Goal: Communication & Community: Participate in discussion

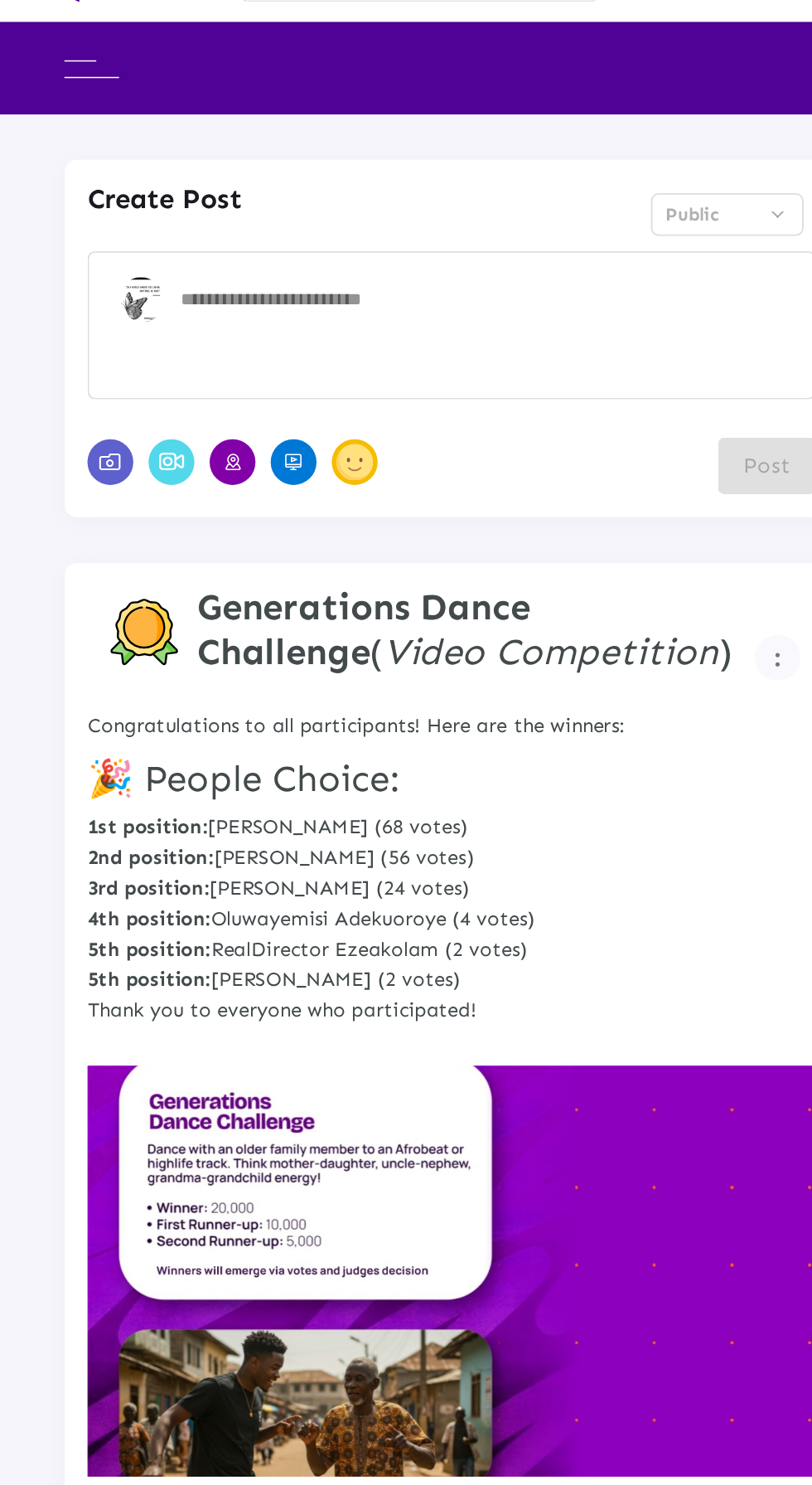
click at [199, 206] on textarea at bounding box center [269, 218] width 338 height 49
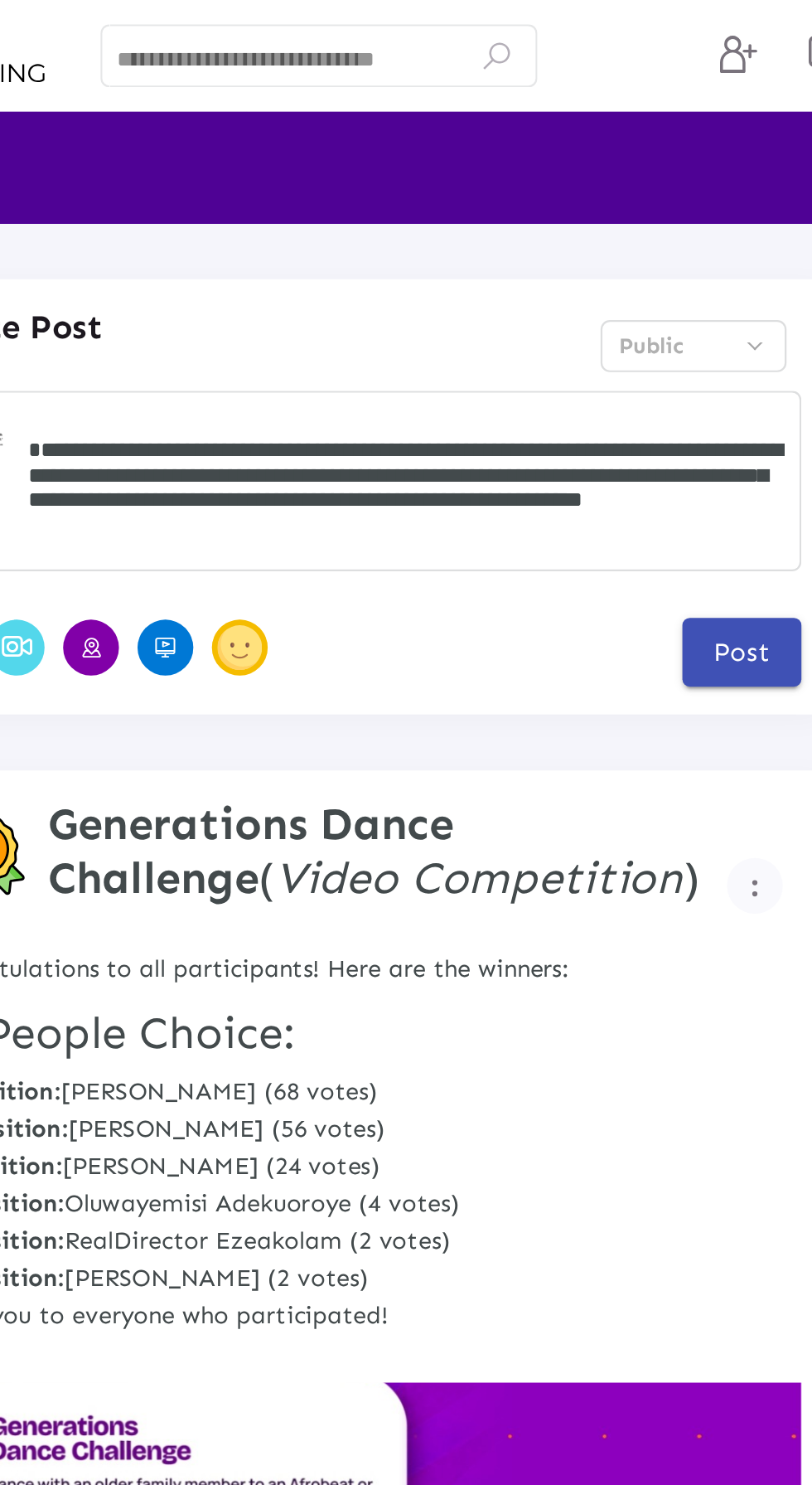
scroll to position [9, 0]
type textarea "**********"
click at [421, 287] on span "Post" at bounding box center [419, 290] width 25 height 15
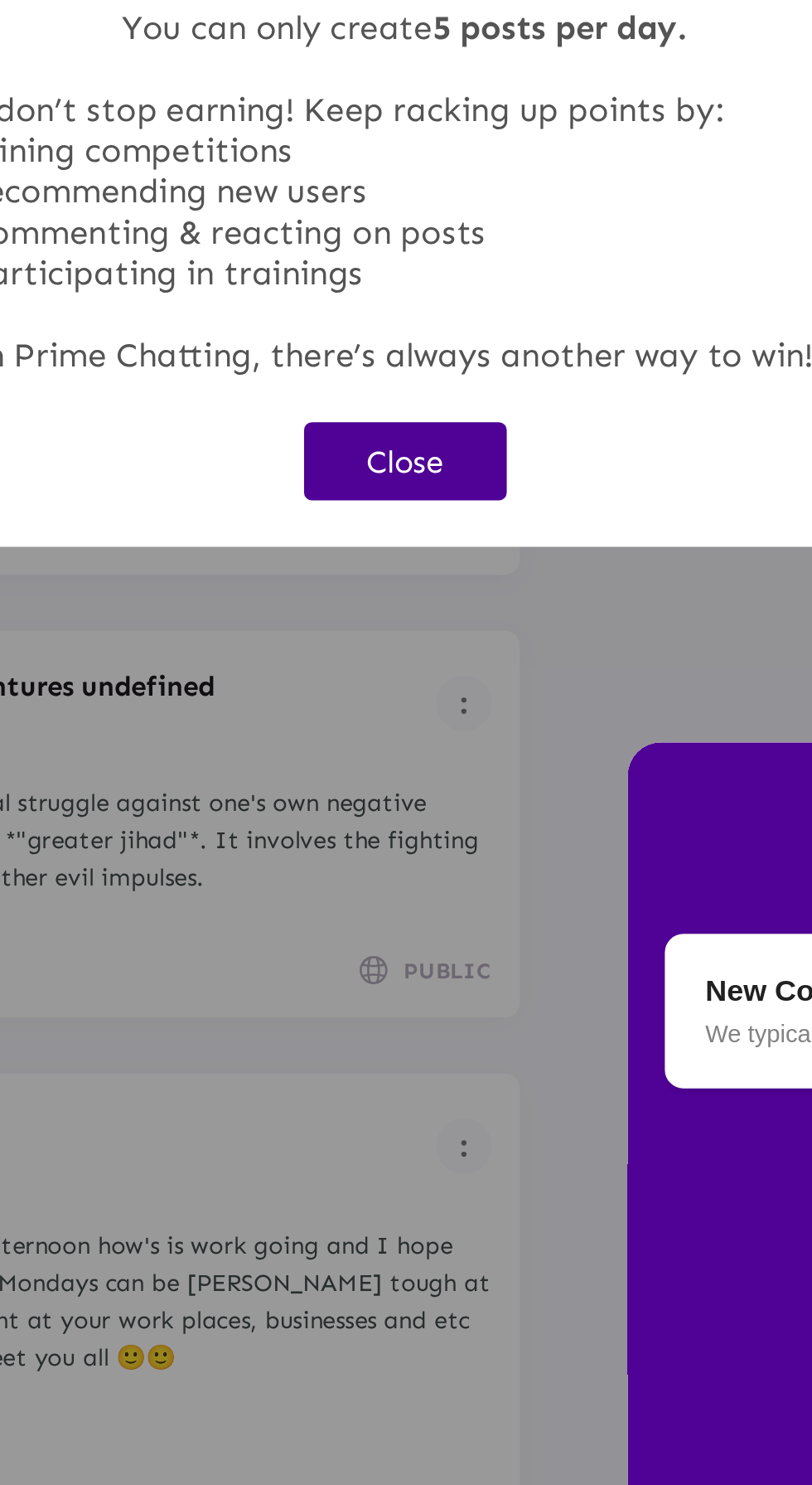
scroll to position [0, 0]
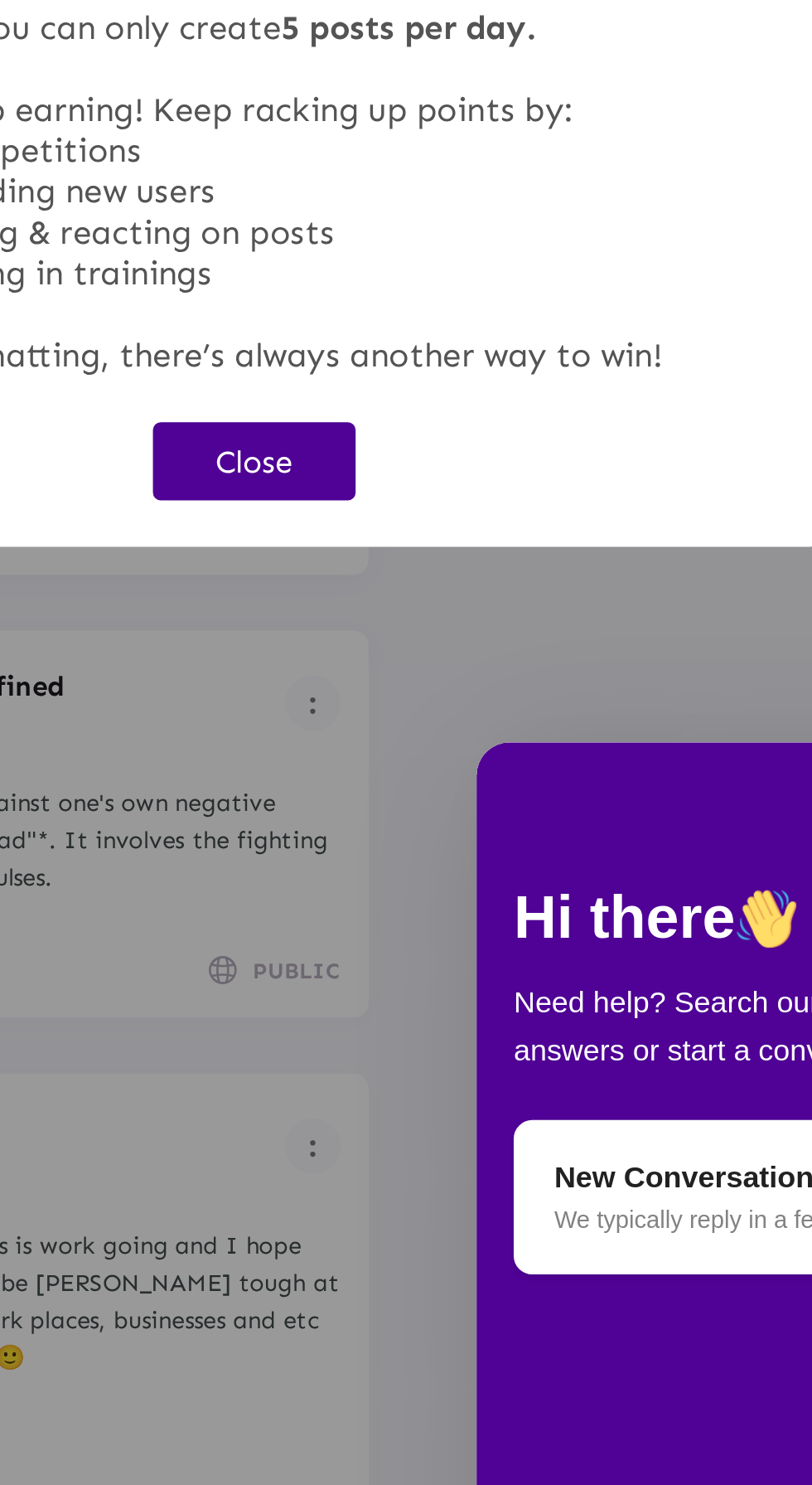
click at [452, 864] on button "Close" at bounding box center [406, 846] width 90 height 34
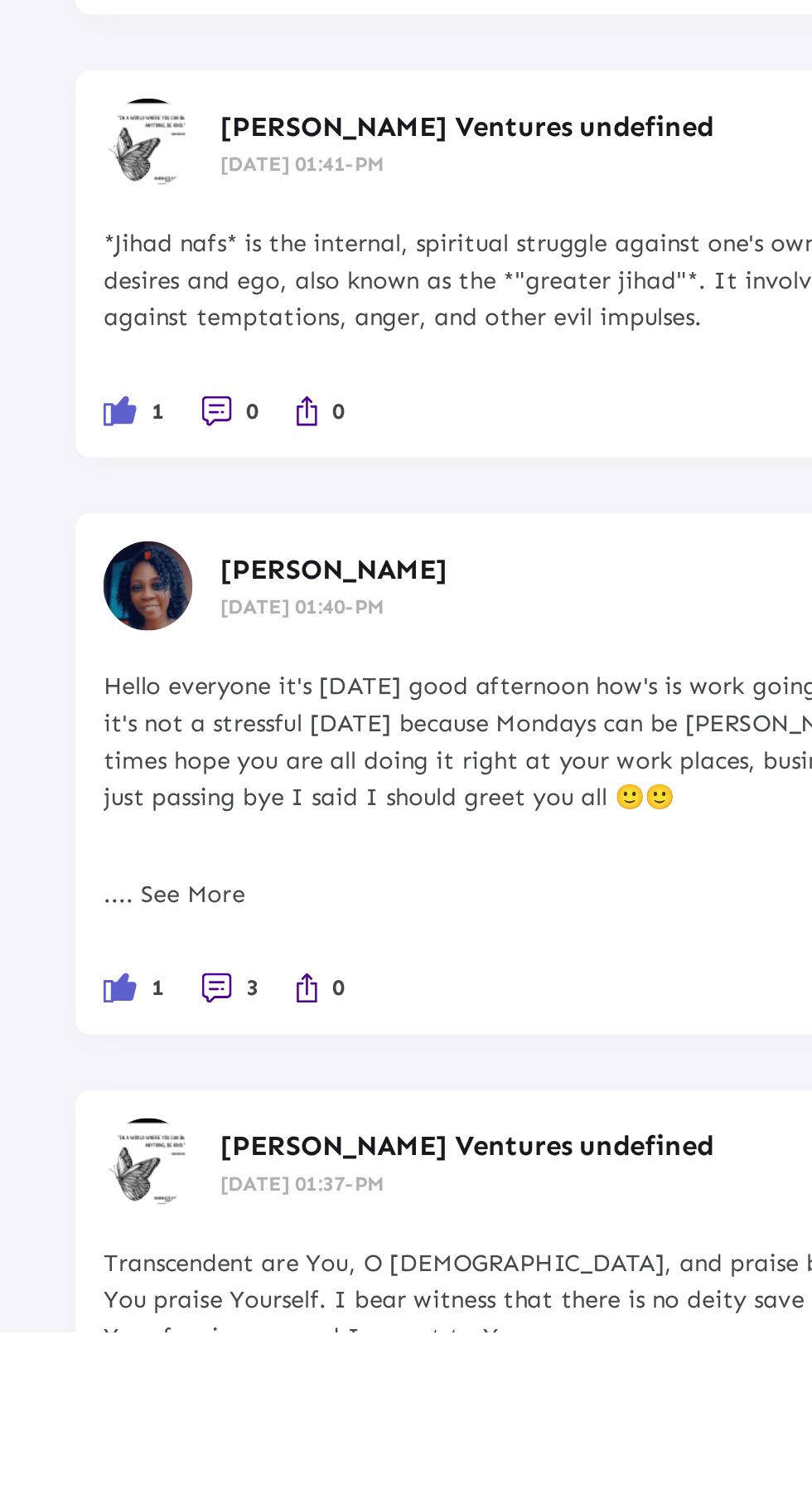
click at [110, 1073] on li "0" at bounding box center [106, 1075] width 26 height 16
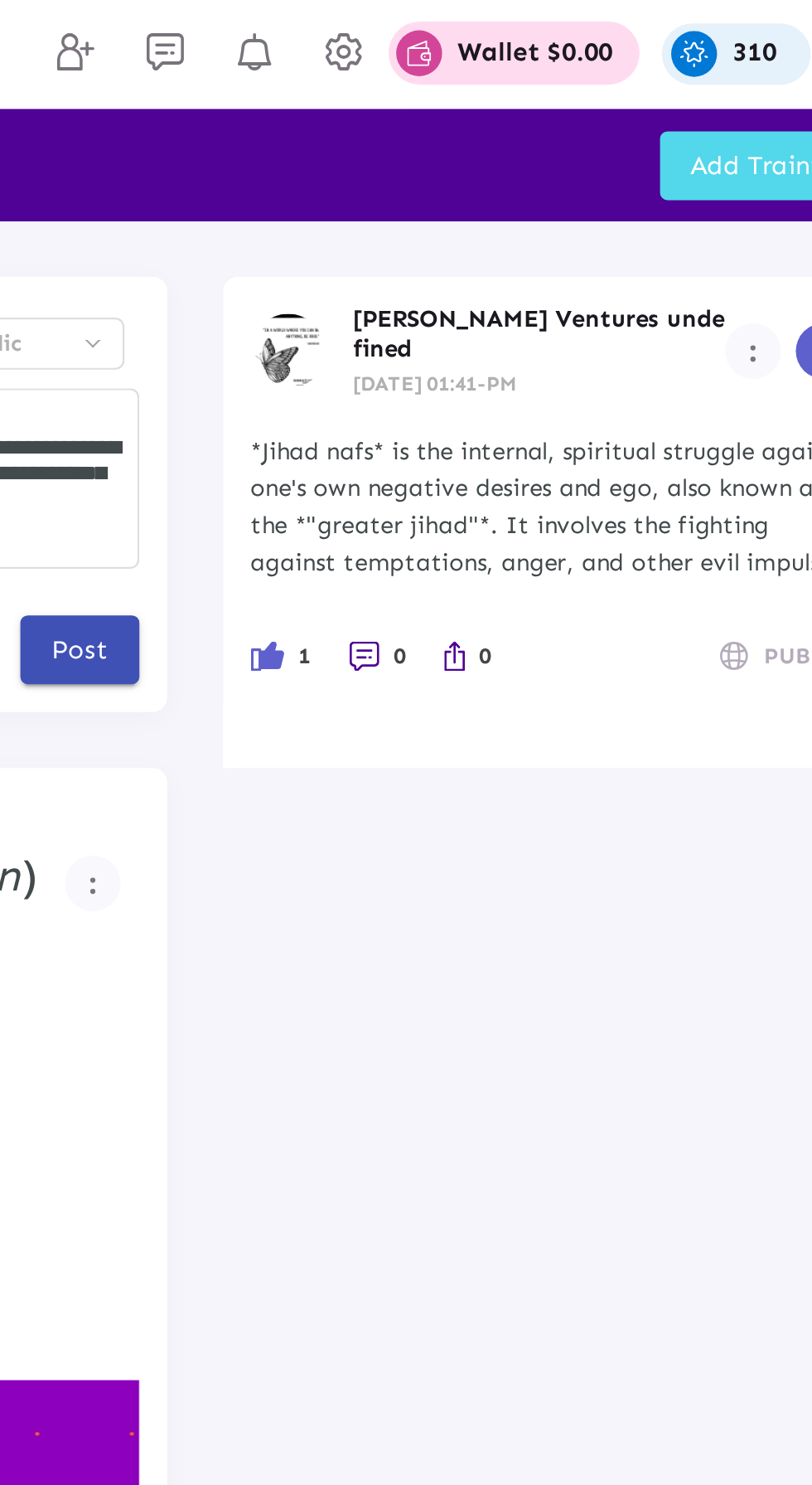
click at [558, 287] on span "0" at bounding box center [561, 293] width 6 height 16
click at [545, 291] on img at bounding box center [546, 293] width 14 height 14
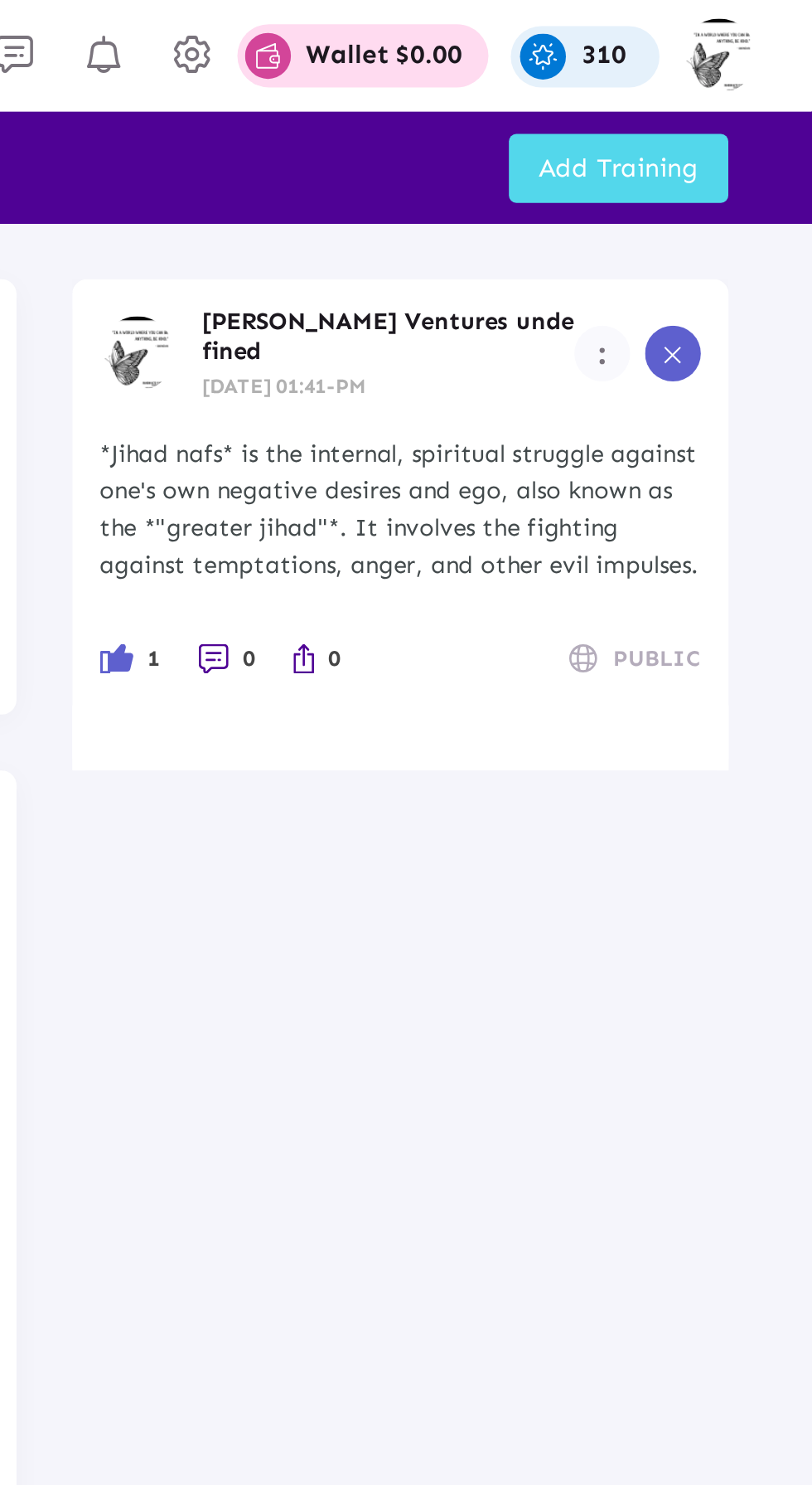
click at [539, 288] on img at bounding box center [546, 293] width 14 height 14
click at [539, 287] on img at bounding box center [546, 293] width 14 height 14
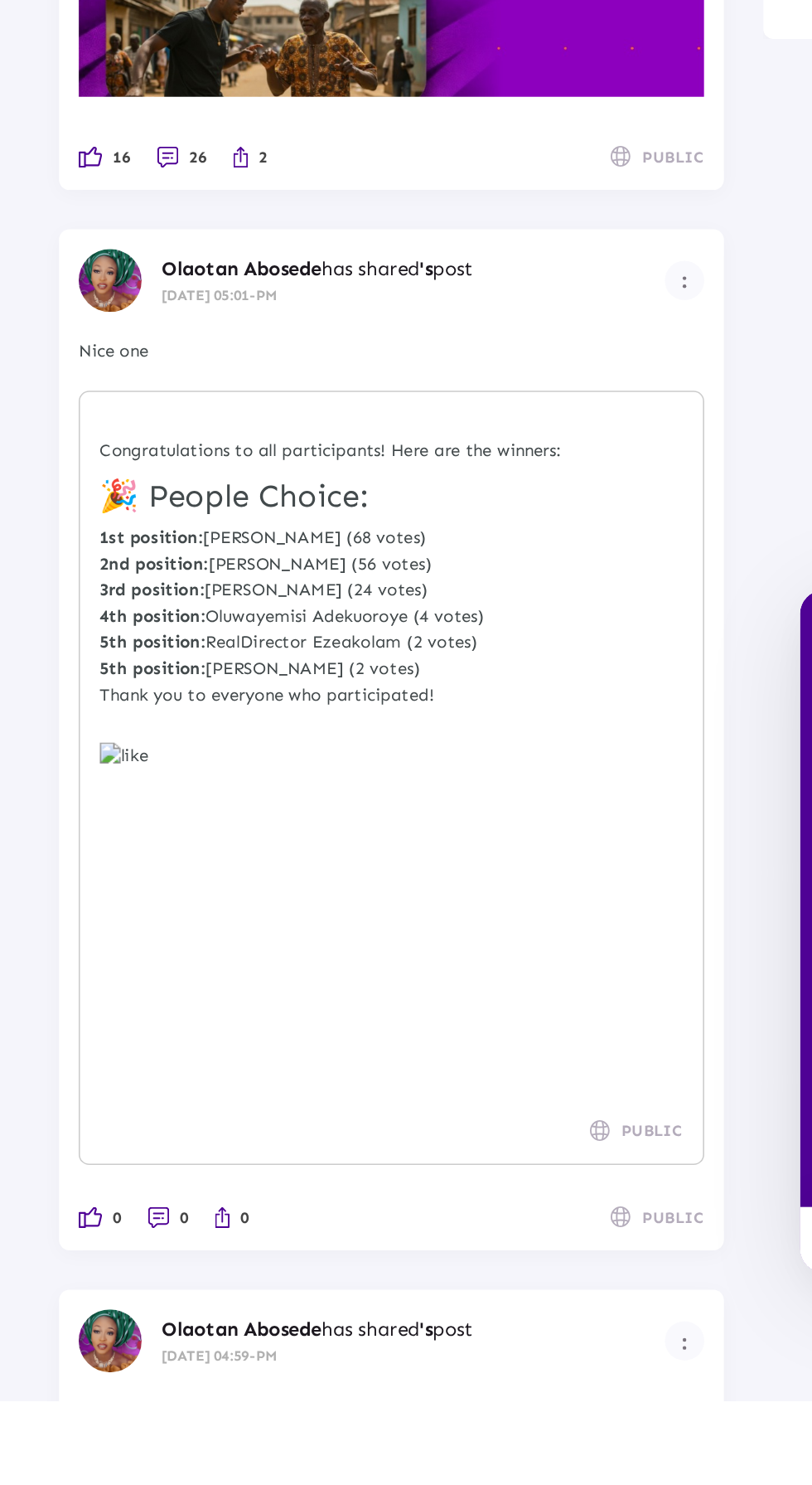
scroll to position [182, 0]
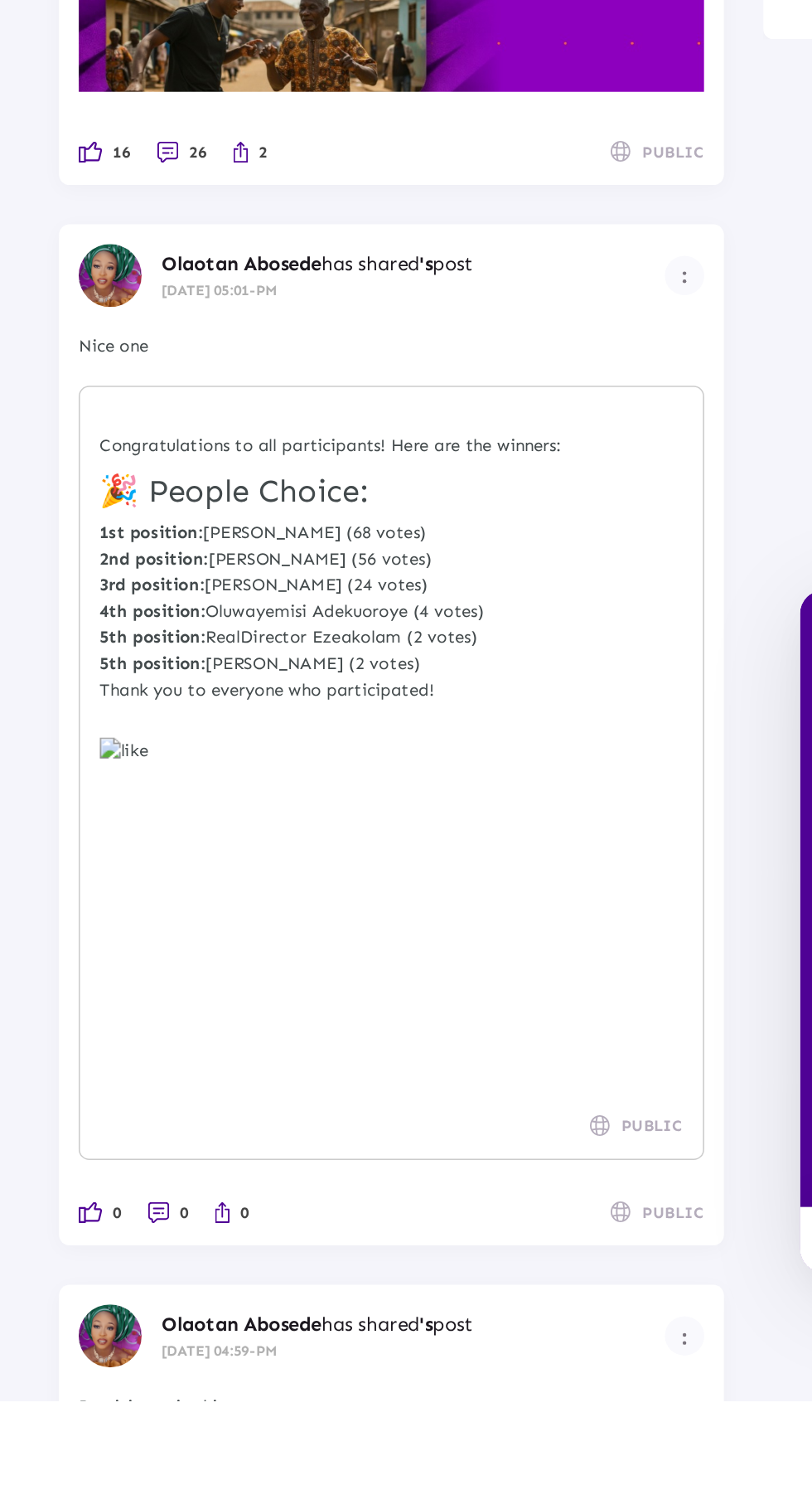
click at [65, 1373] on img at bounding box center [56, 1366] width 15 height 14
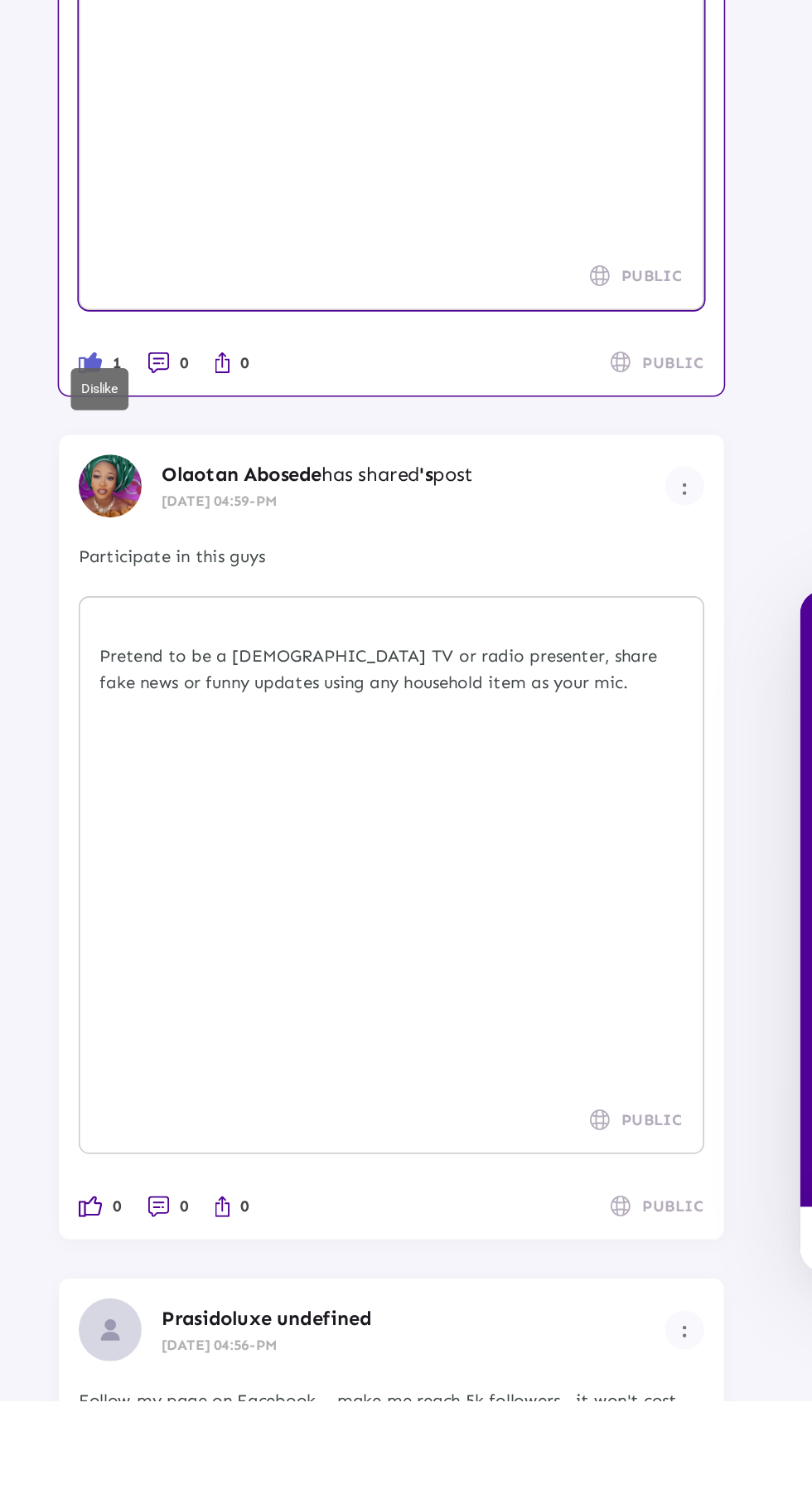
scroll to position [755, 0]
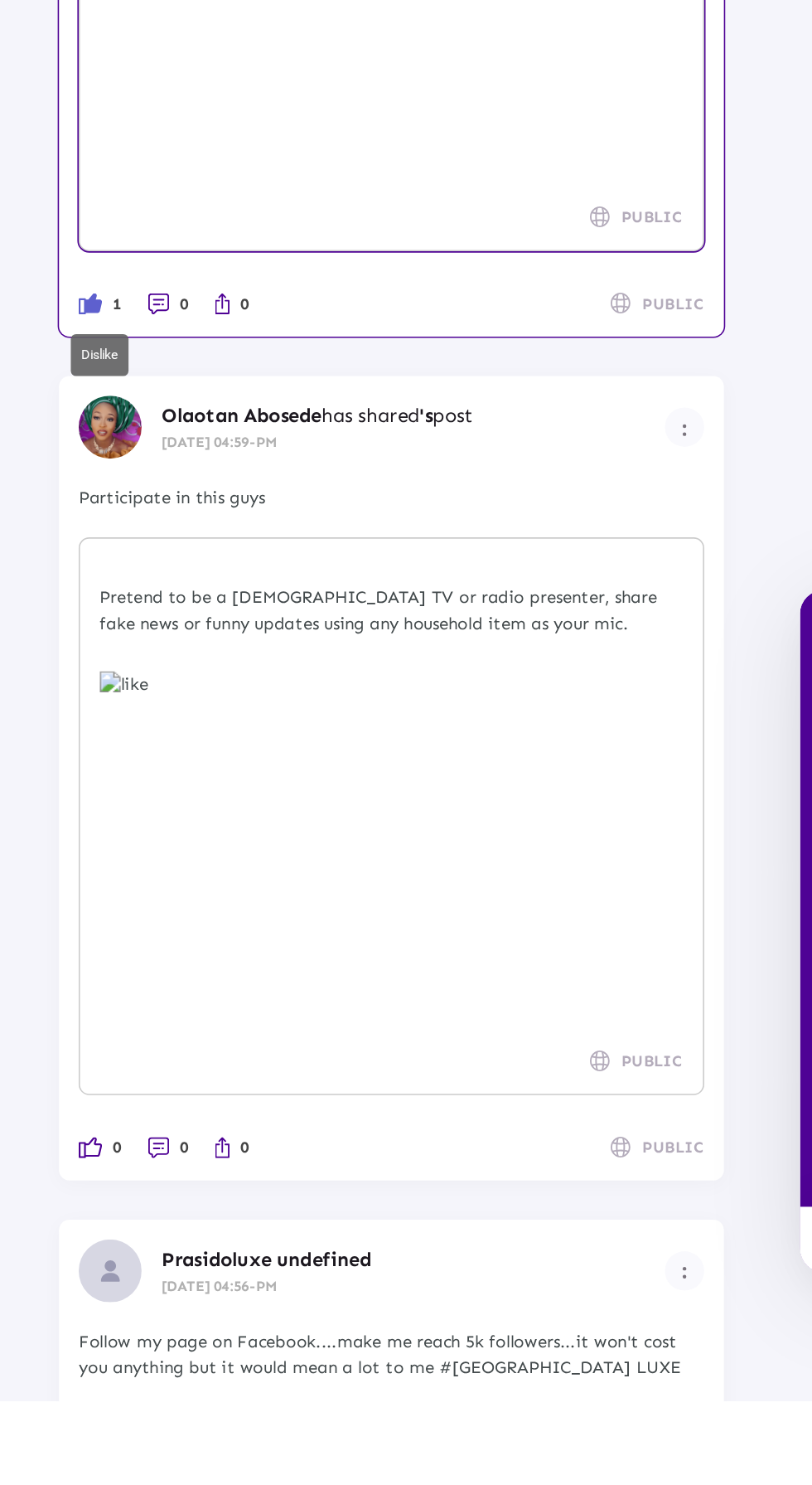
click at [77, 1333] on span "0" at bounding box center [75, 1324] width 6 height 16
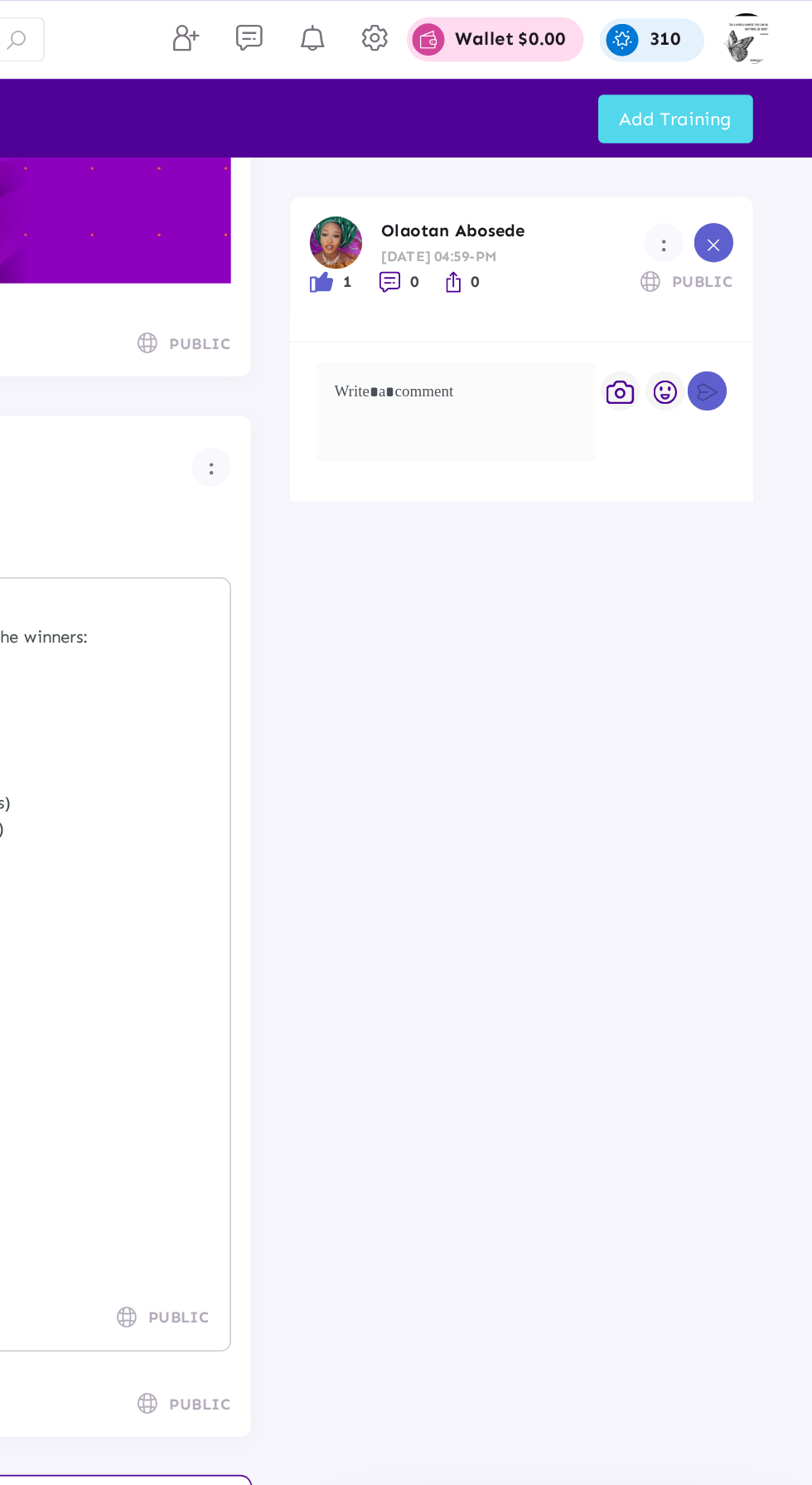
scroll to position [656, 0]
click at [552, 185] on img at bounding box center [546, 178] width 14 height 14
click at [598, 255] on div at bounding box center [587, 259] width 176 height 63
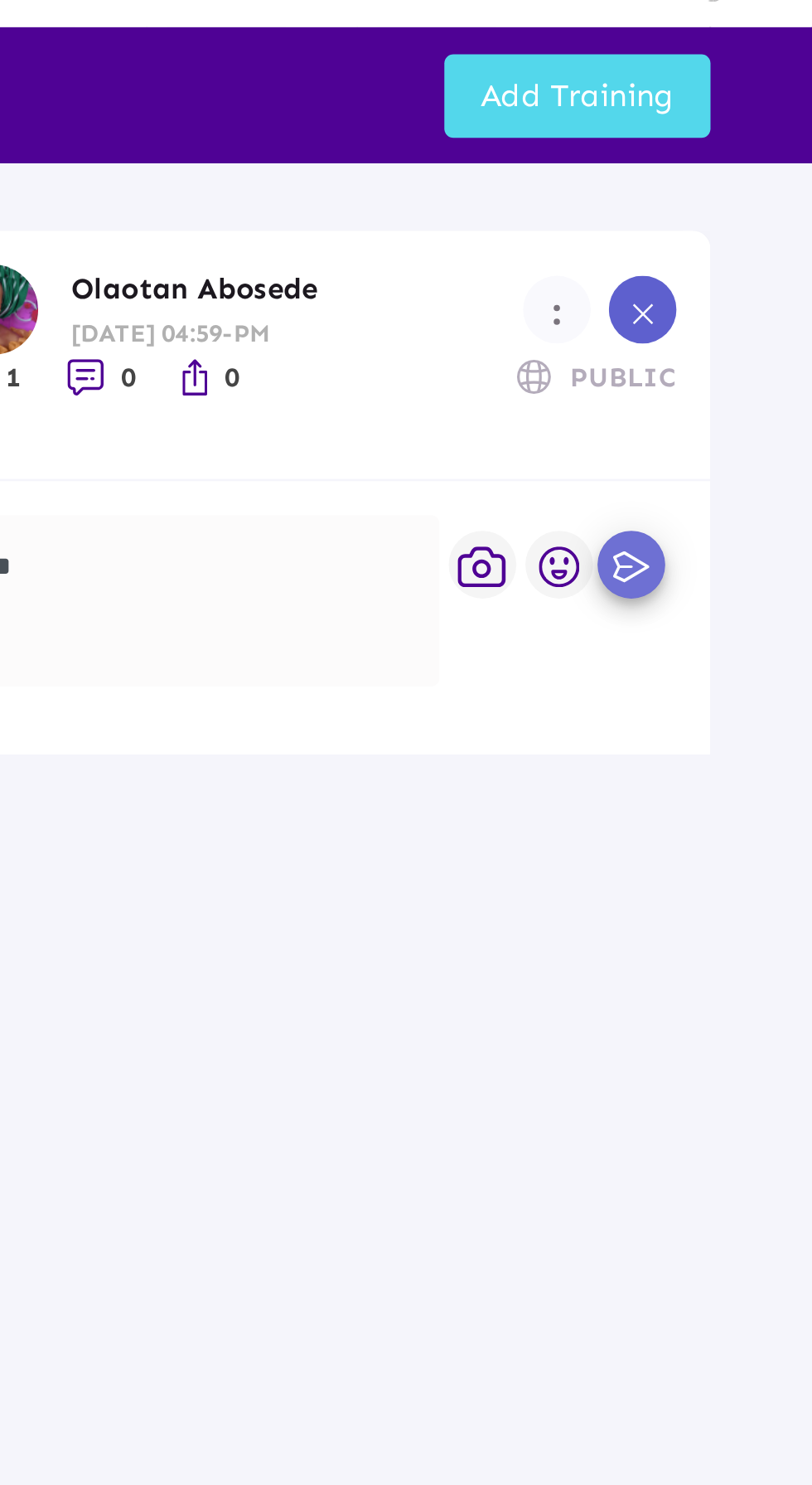
click at [746, 249] on icon "button" at bounding box center [746, 248] width 17 height 15
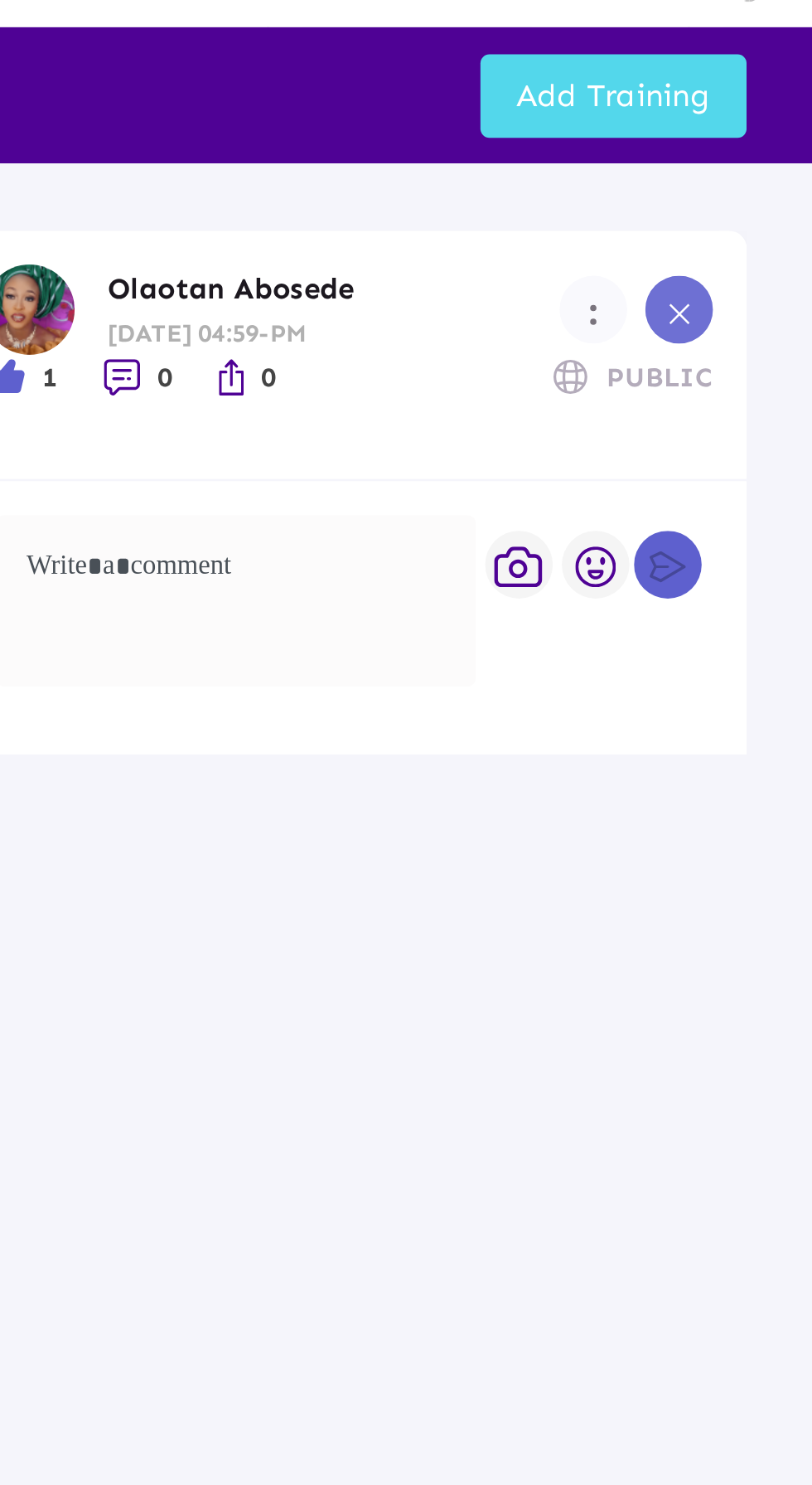
click at [749, 153] on icon at bounding box center [750, 155] width 12 height 12
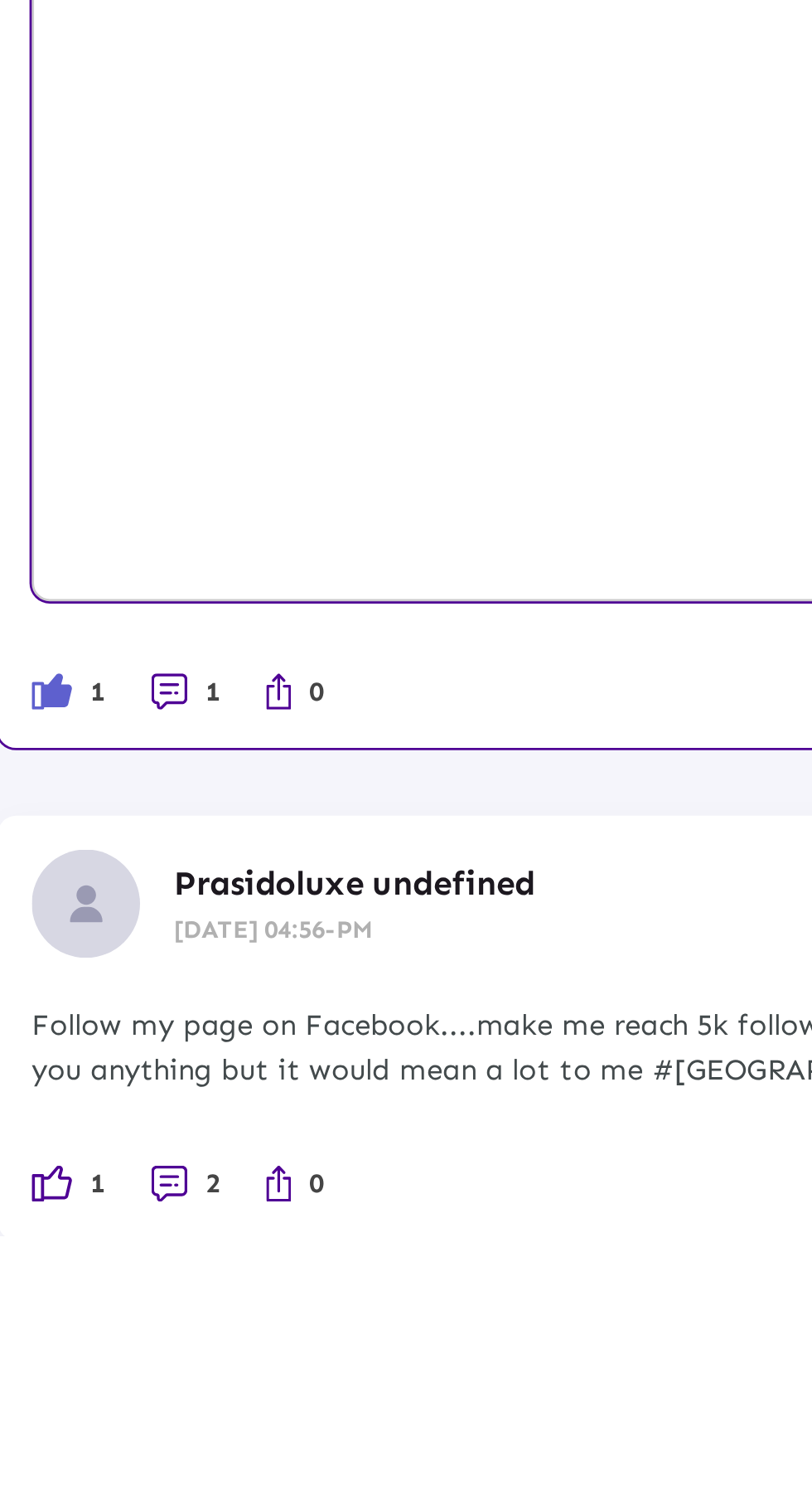
scroll to position [796, 0]
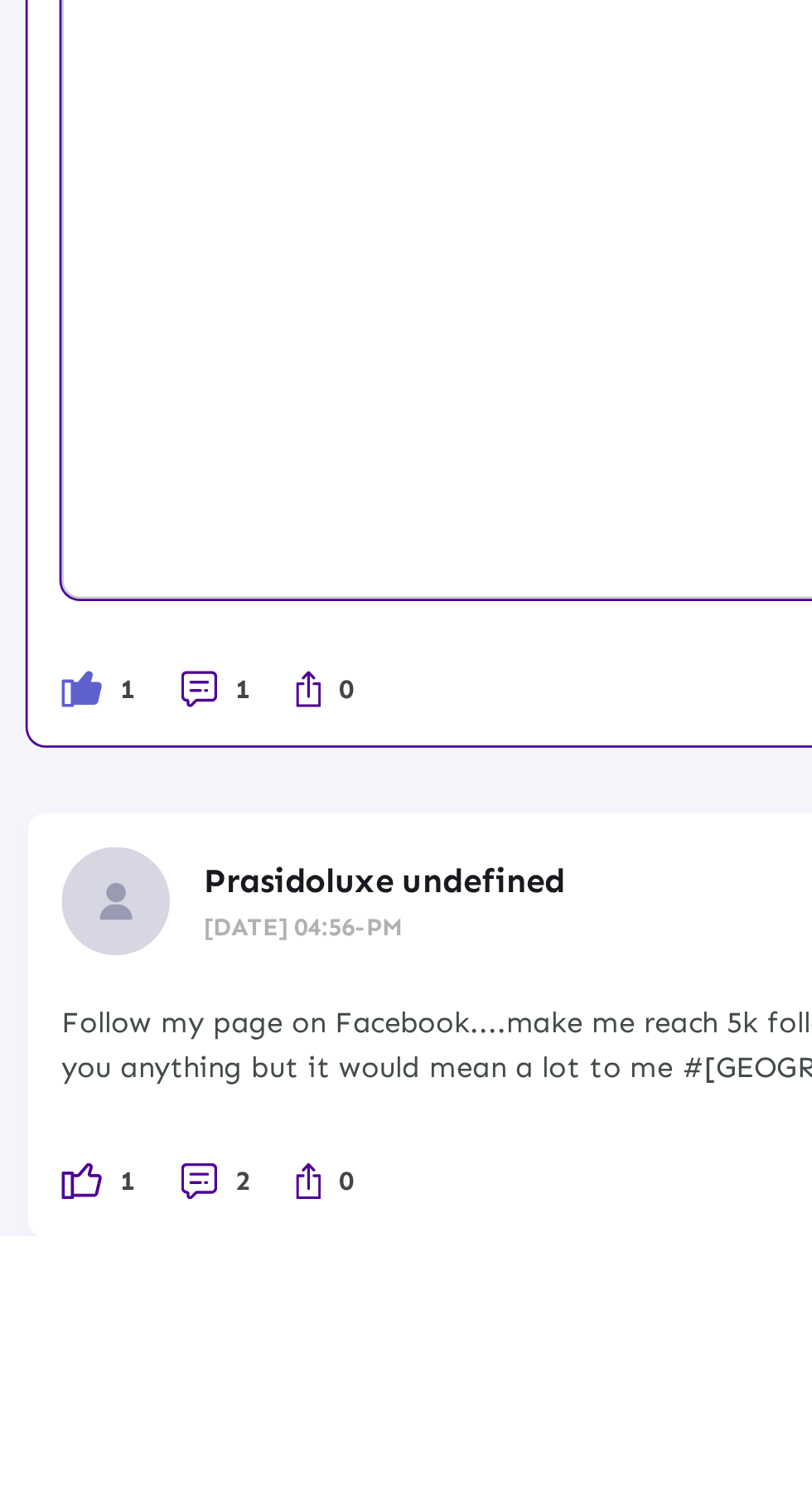
click at [65, 1471] on img at bounding box center [56, 1466] width 15 height 14
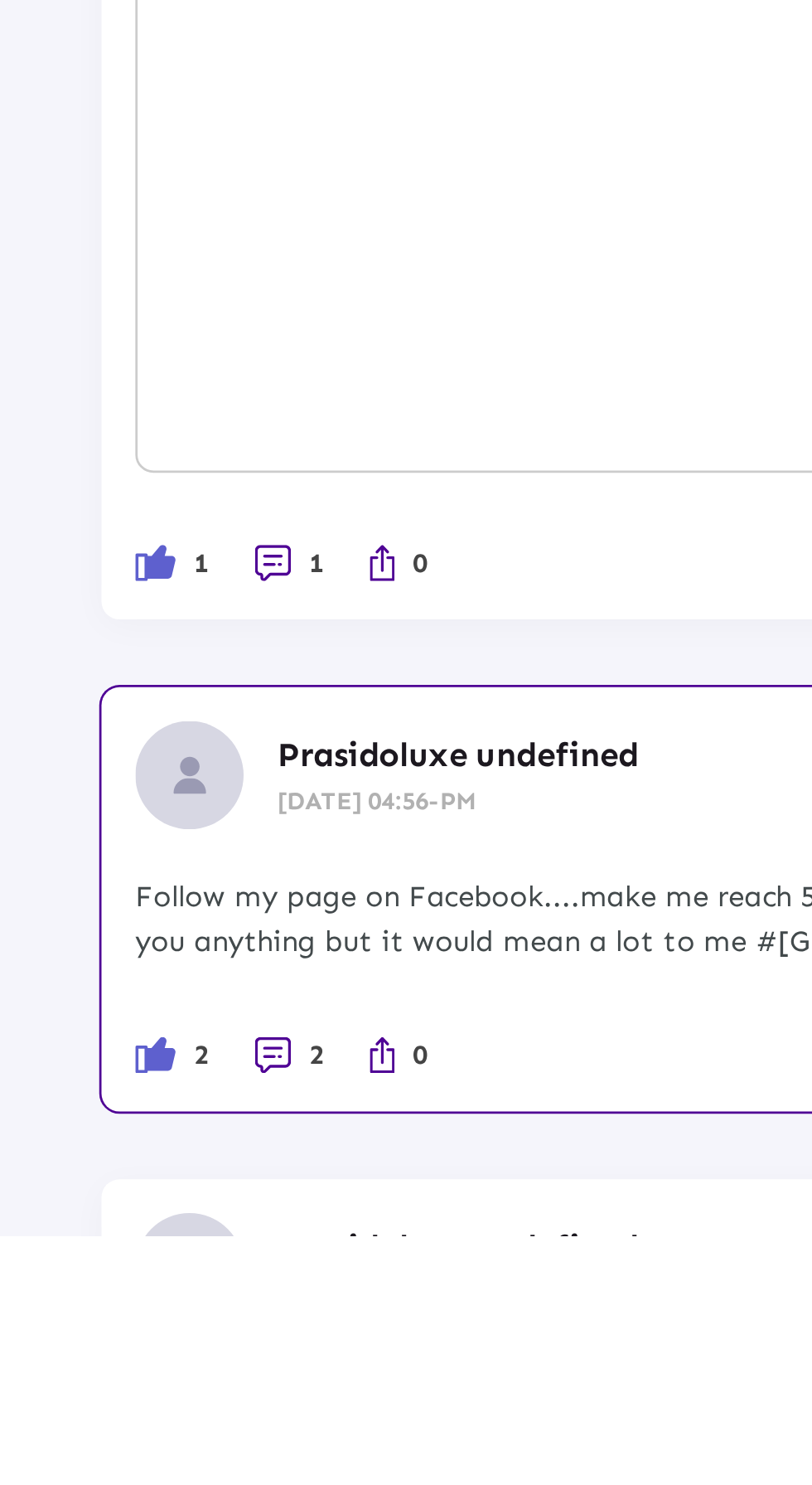
scroll to position [846, 0]
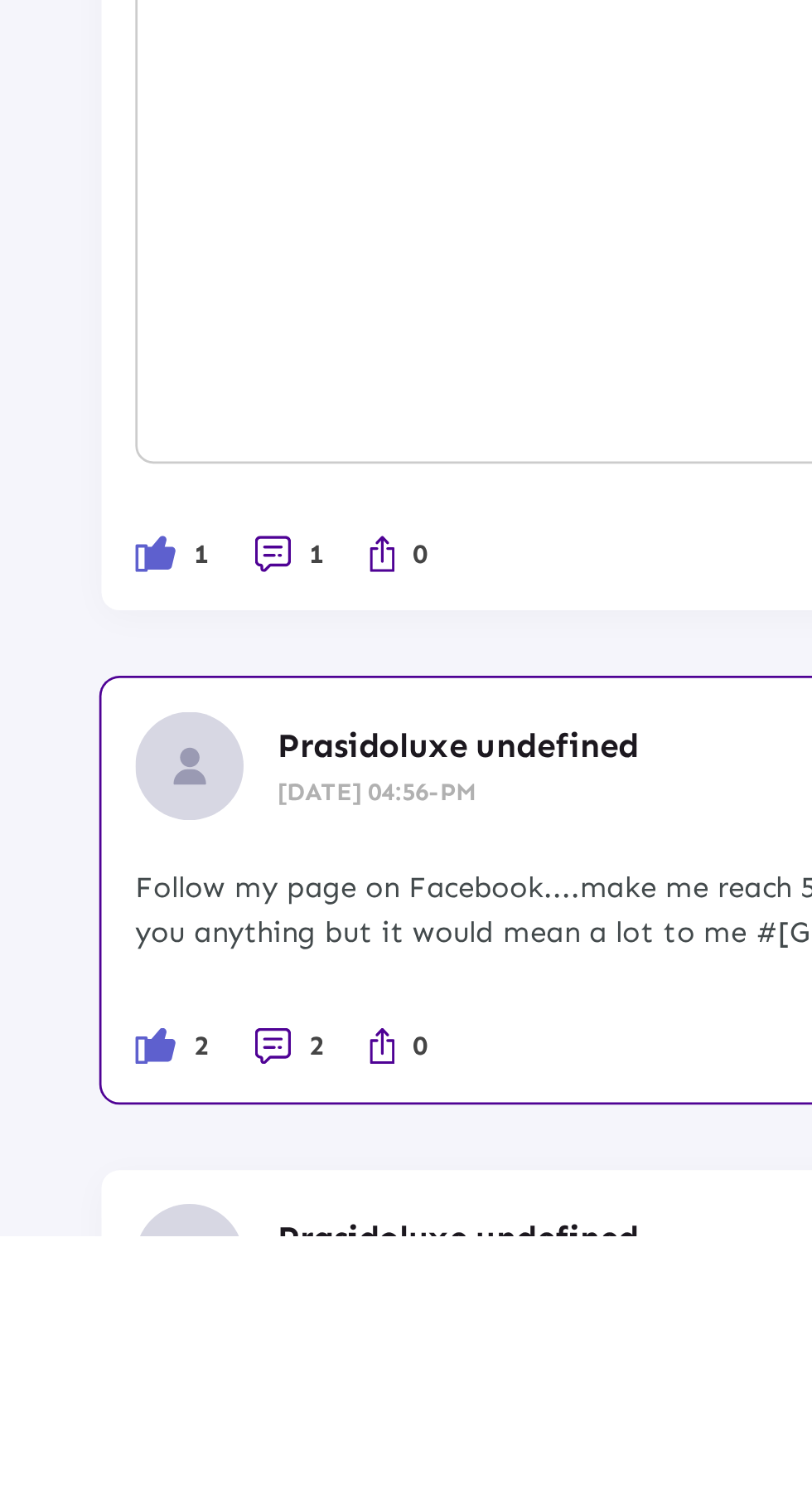
click at [104, 1414] on li "2" at bounding box center [106, 1415] width 26 height 16
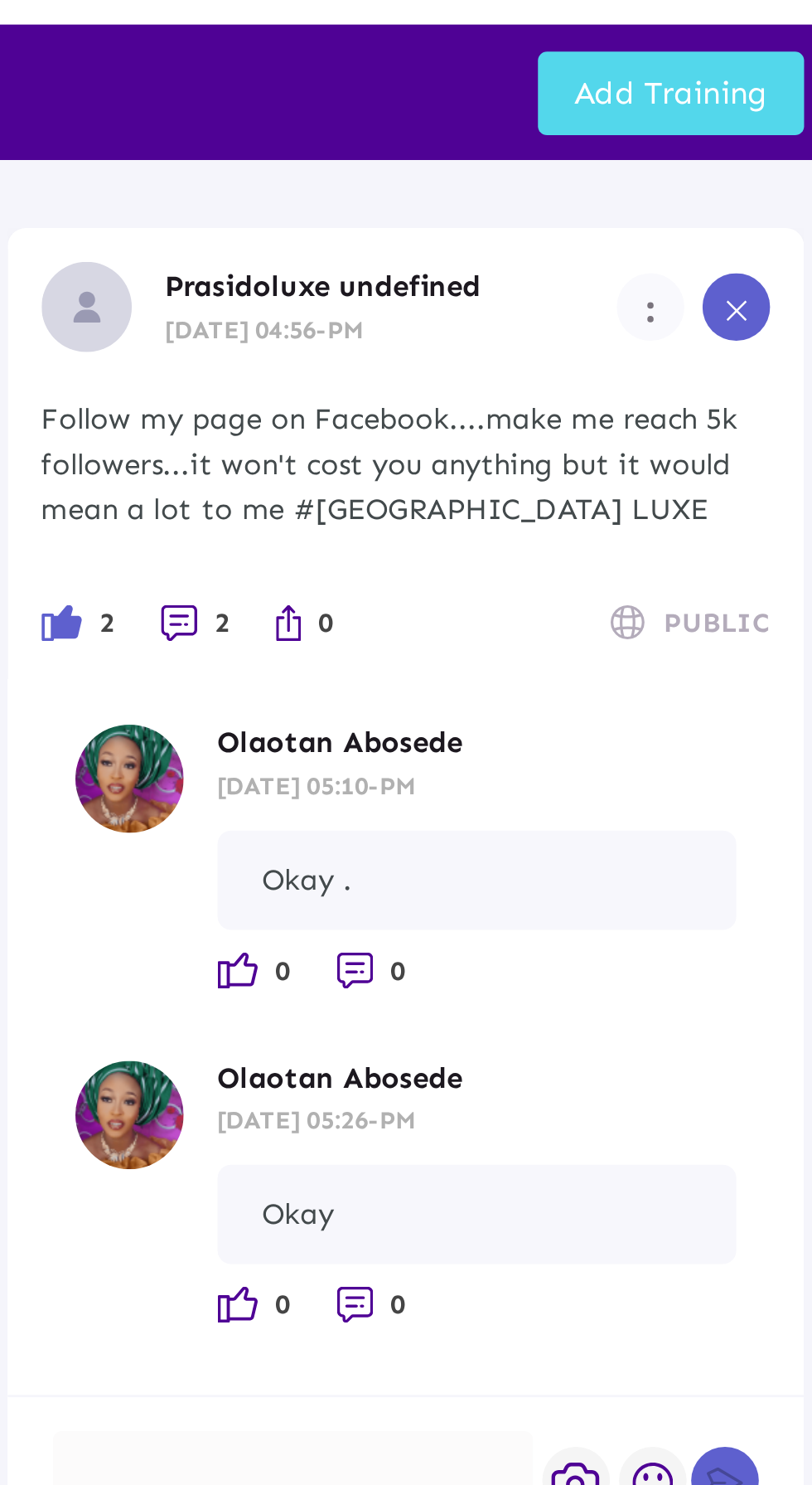
click at [604, 566] on div at bounding box center [587, 597] width 176 height 63
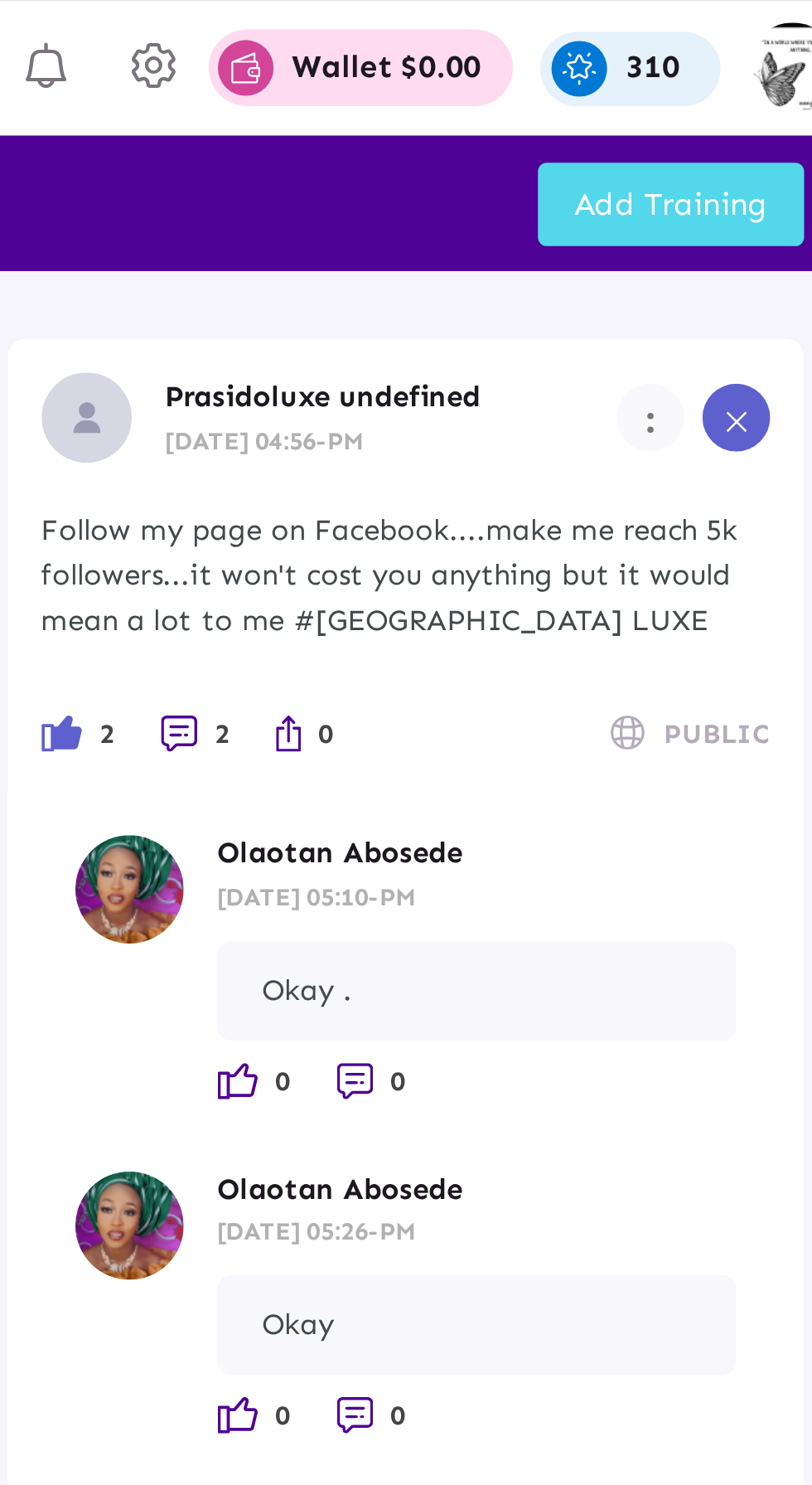
scroll to position [1876, 0]
click at [683, 404] on ul "0 0" at bounding box center [654, 397] width 191 height 16
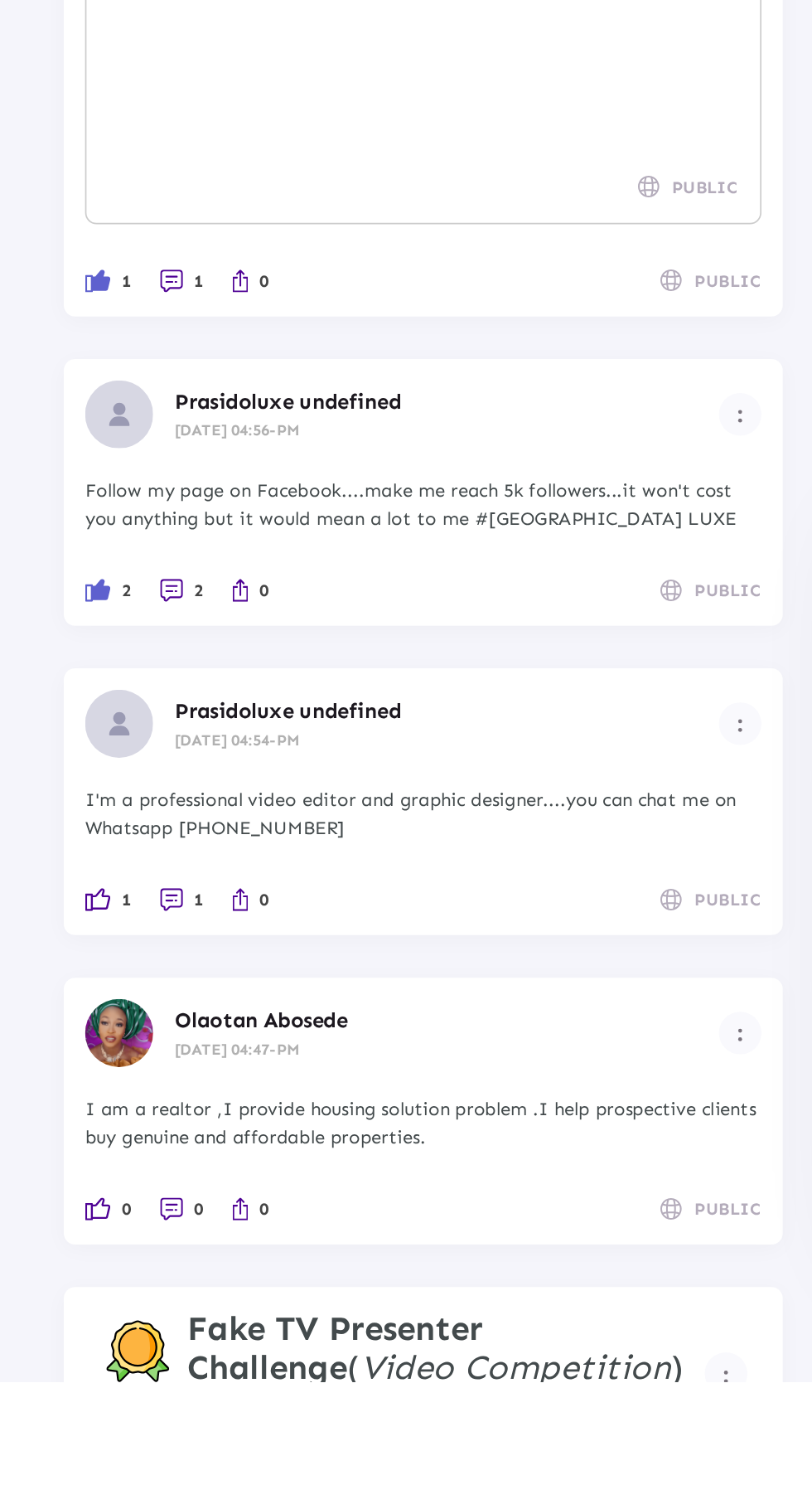
scroll to position [1241, 0]
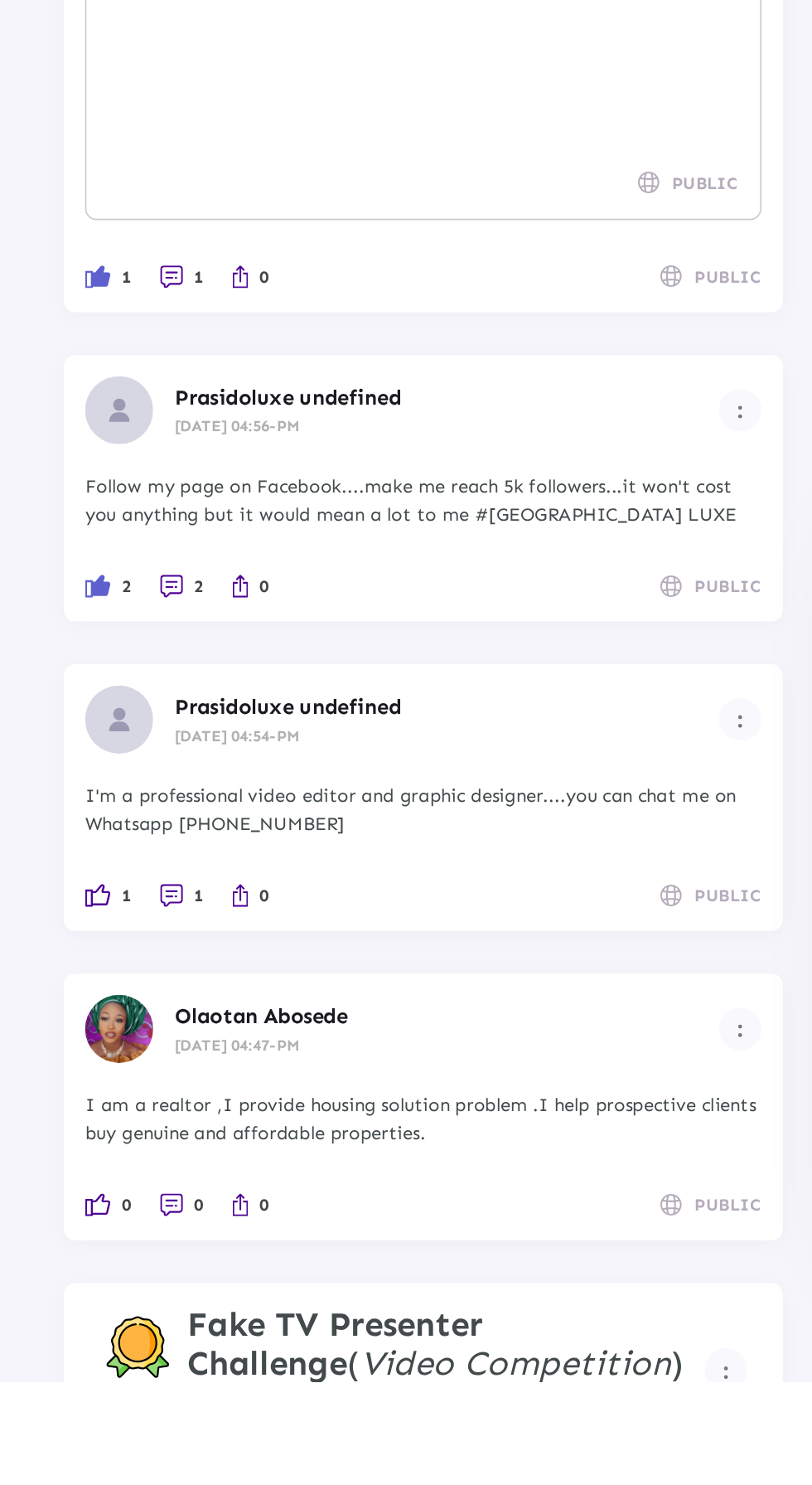
click at [65, 1388] on img at bounding box center [56, 1381] width 15 height 14
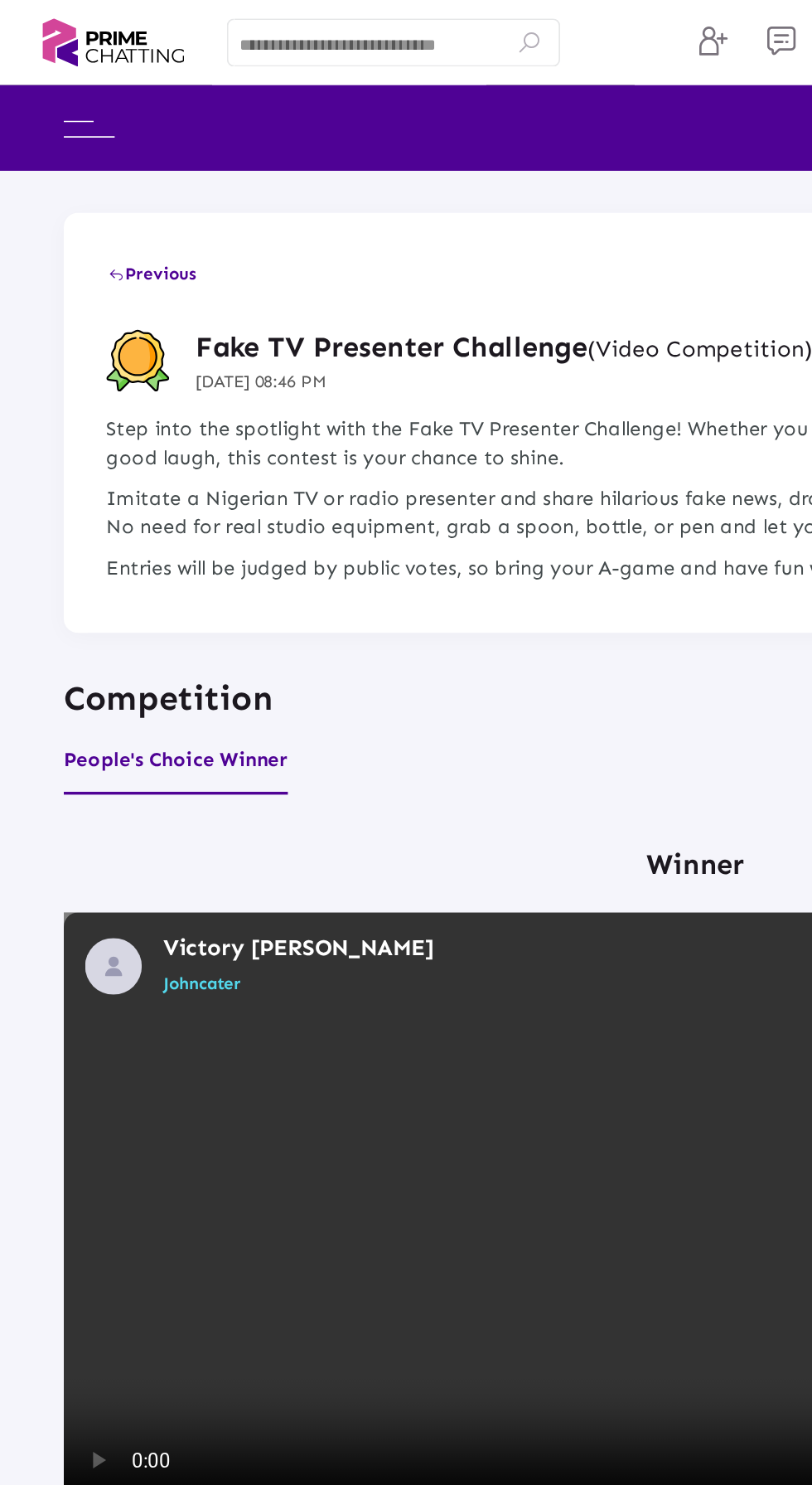
click at [67, 80] on img at bounding box center [52, 76] width 30 height 10
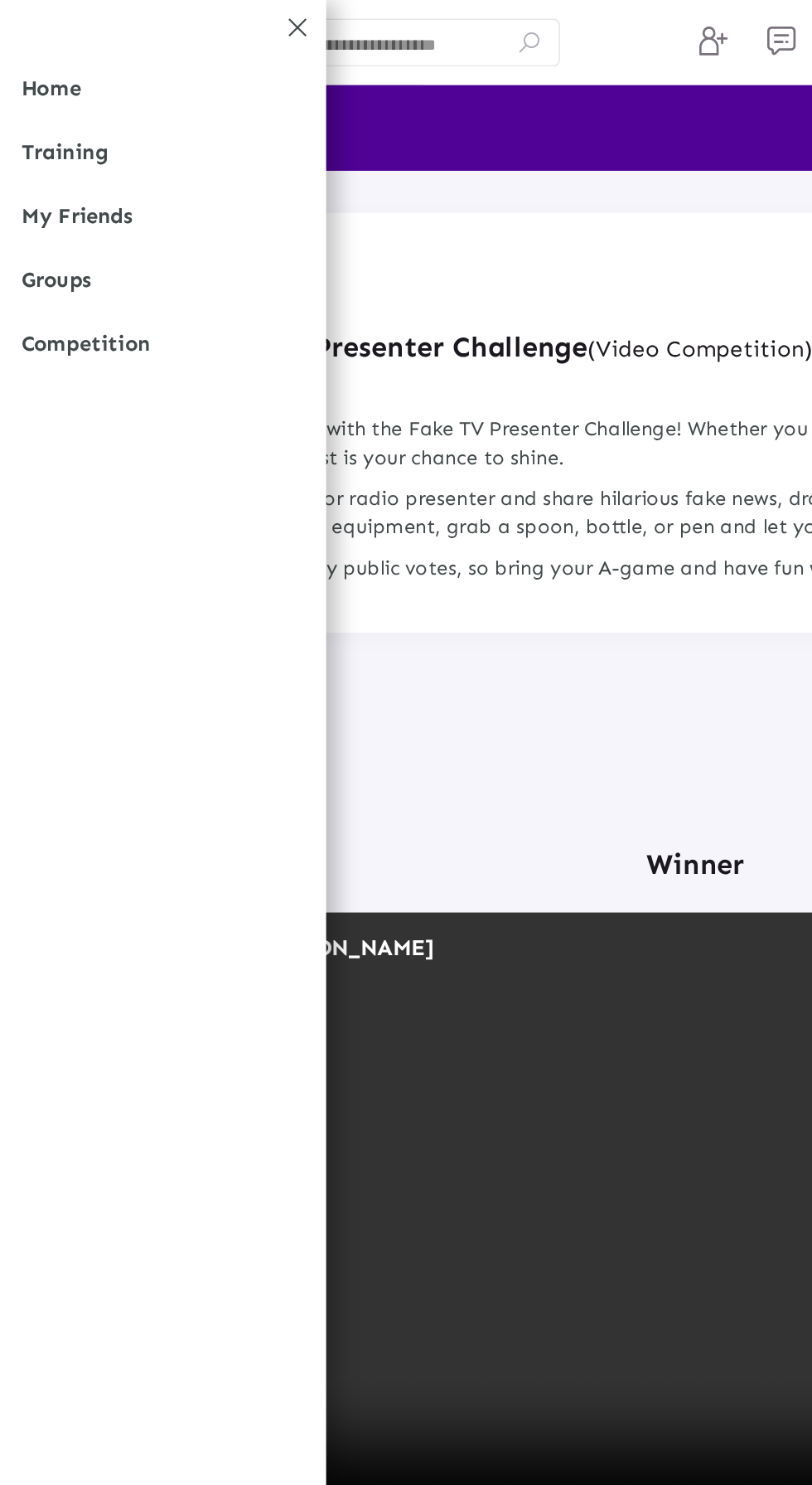
click at [89, 54] on link "Home" at bounding box center [95, 51] width 191 height 38
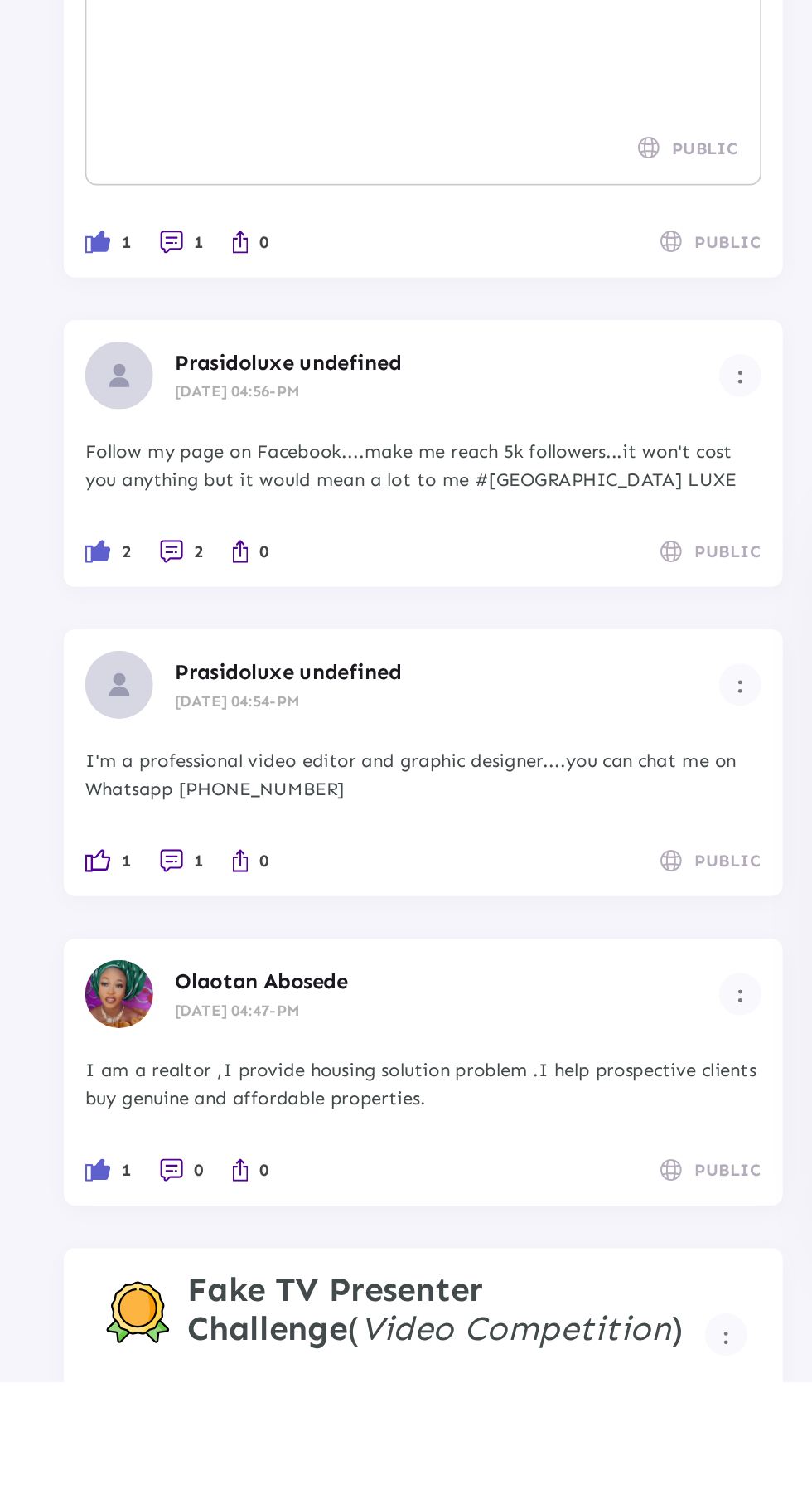
scroll to position [1269, 0]
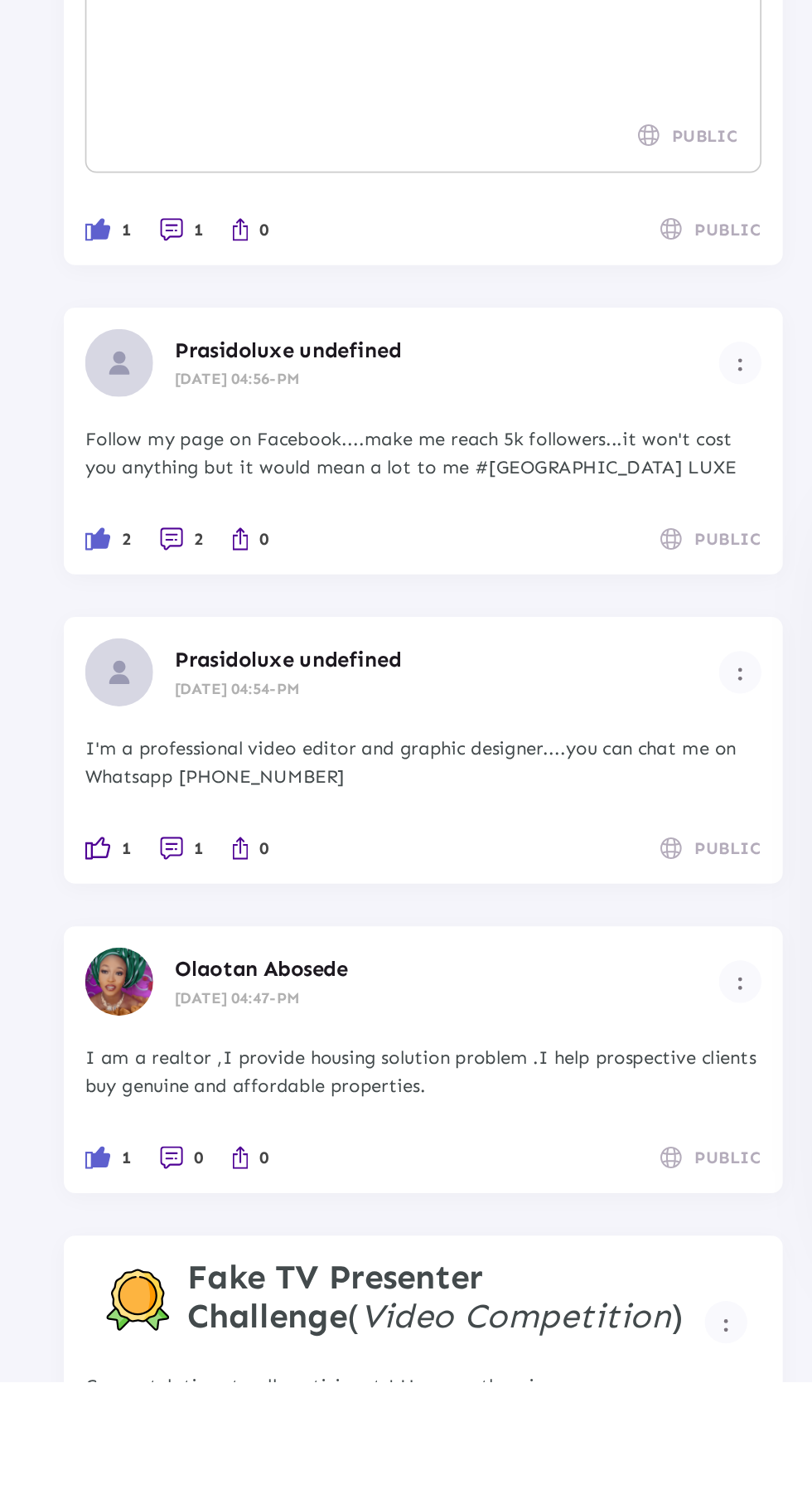
click at [119, 1362] on li "0" at bounding box center [106, 1353] width 26 height 16
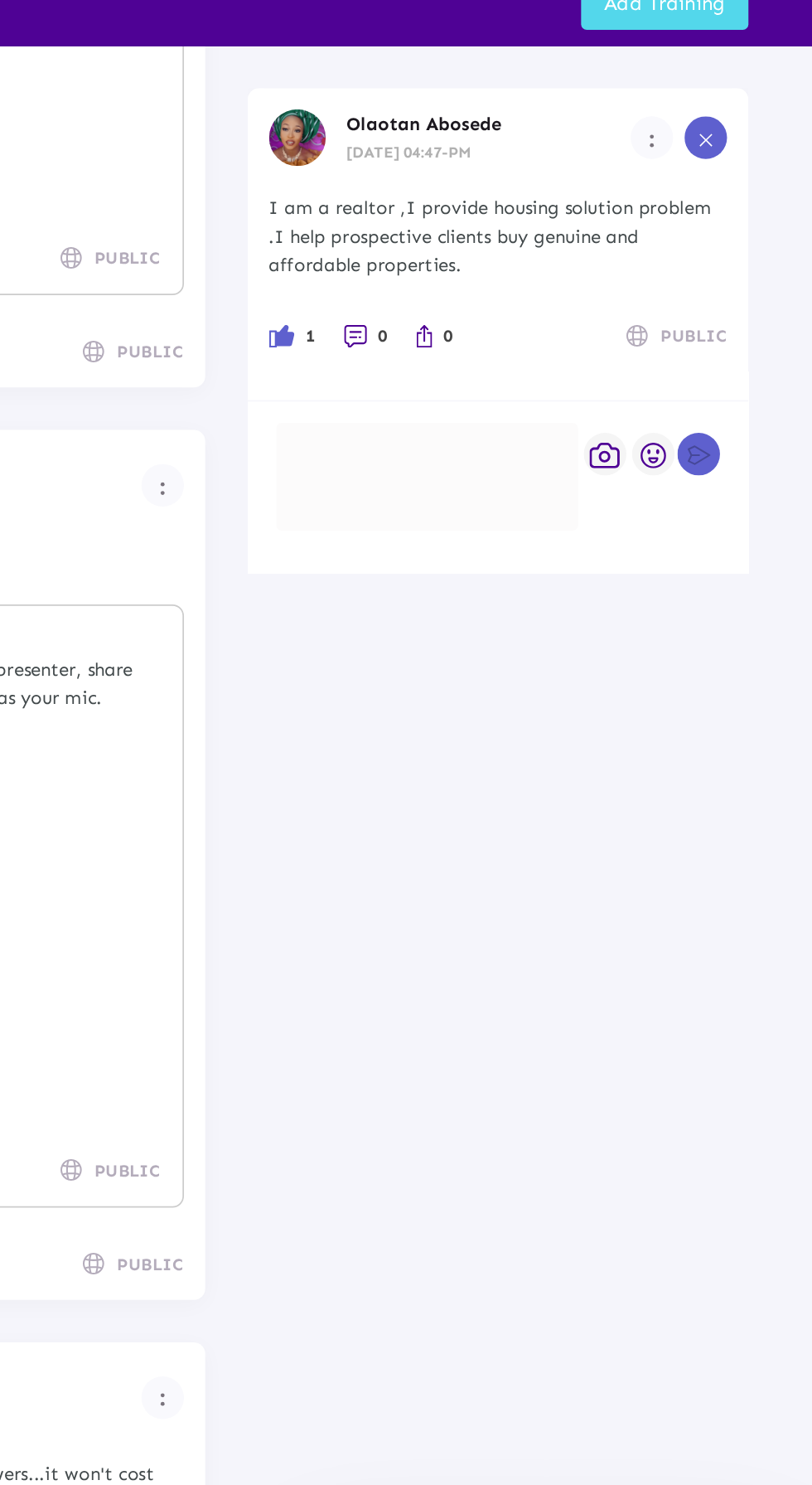
click at [569, 351] on div at bounding box center [587, 351] width 176 height 63
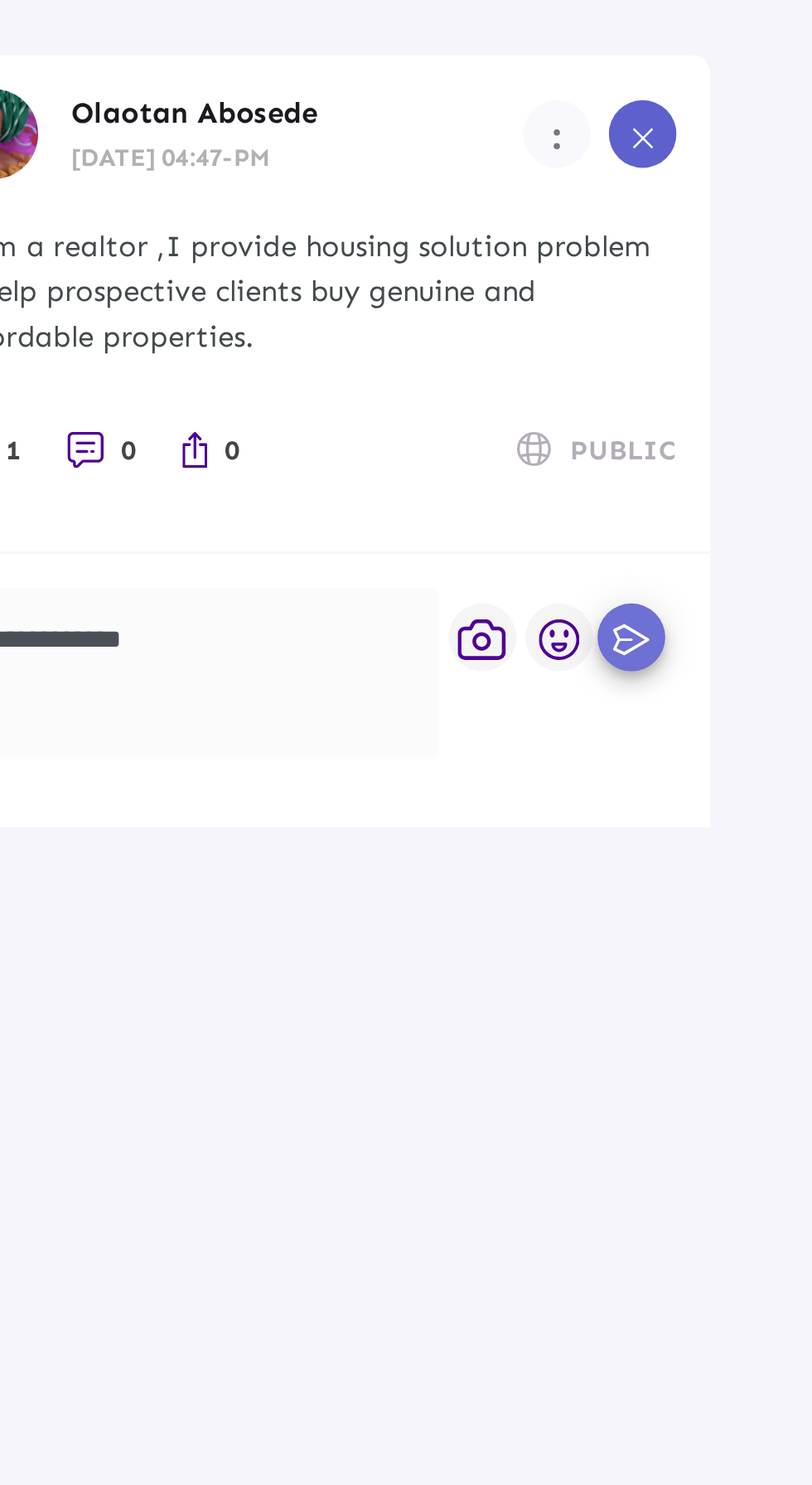
click at [747, 342] on icon "button" at bounding box center [746, 340] width 17 height 15
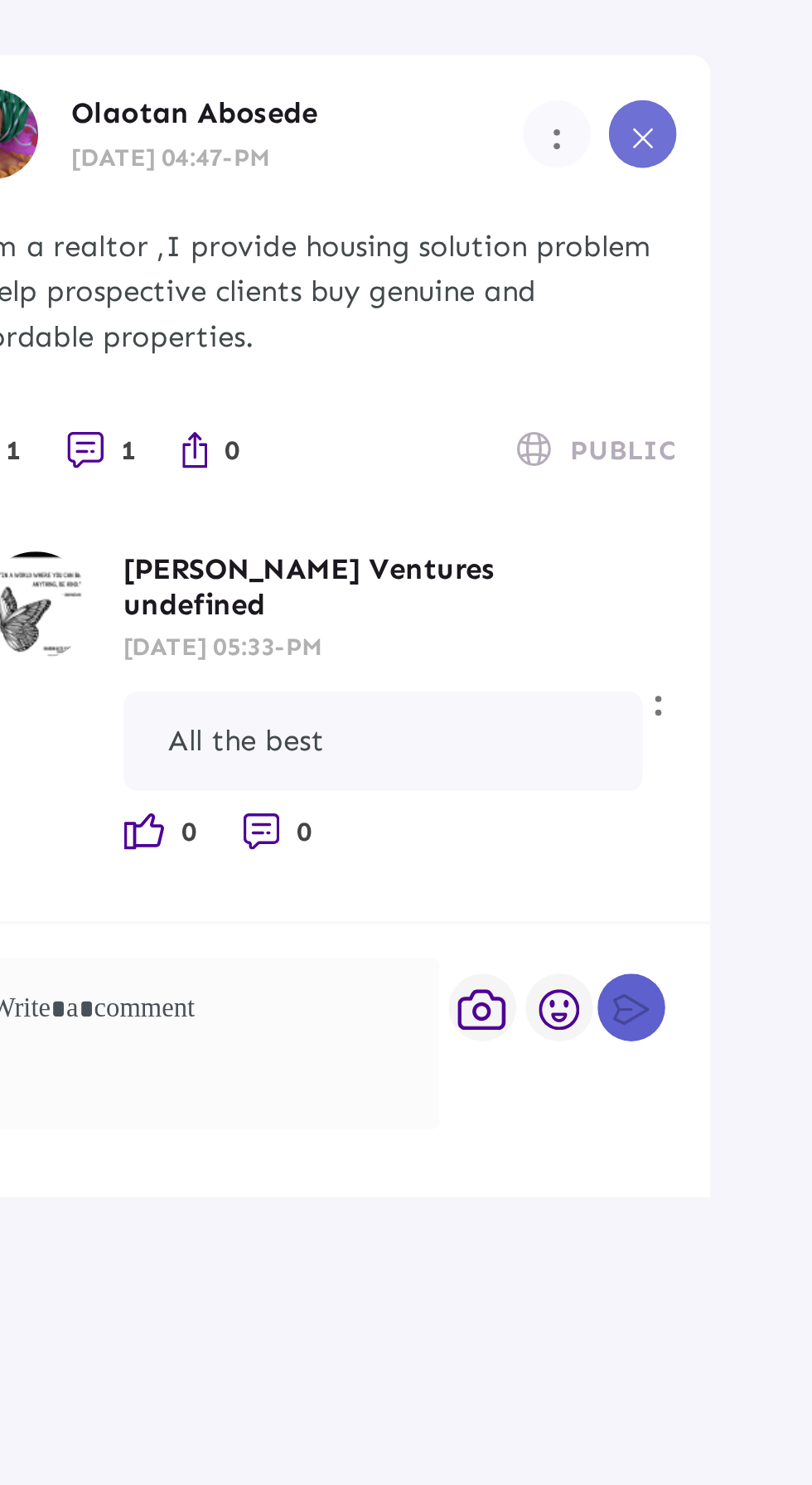
click at [752, 159] on icon at bounding box center [750, 155] width 12 height 12
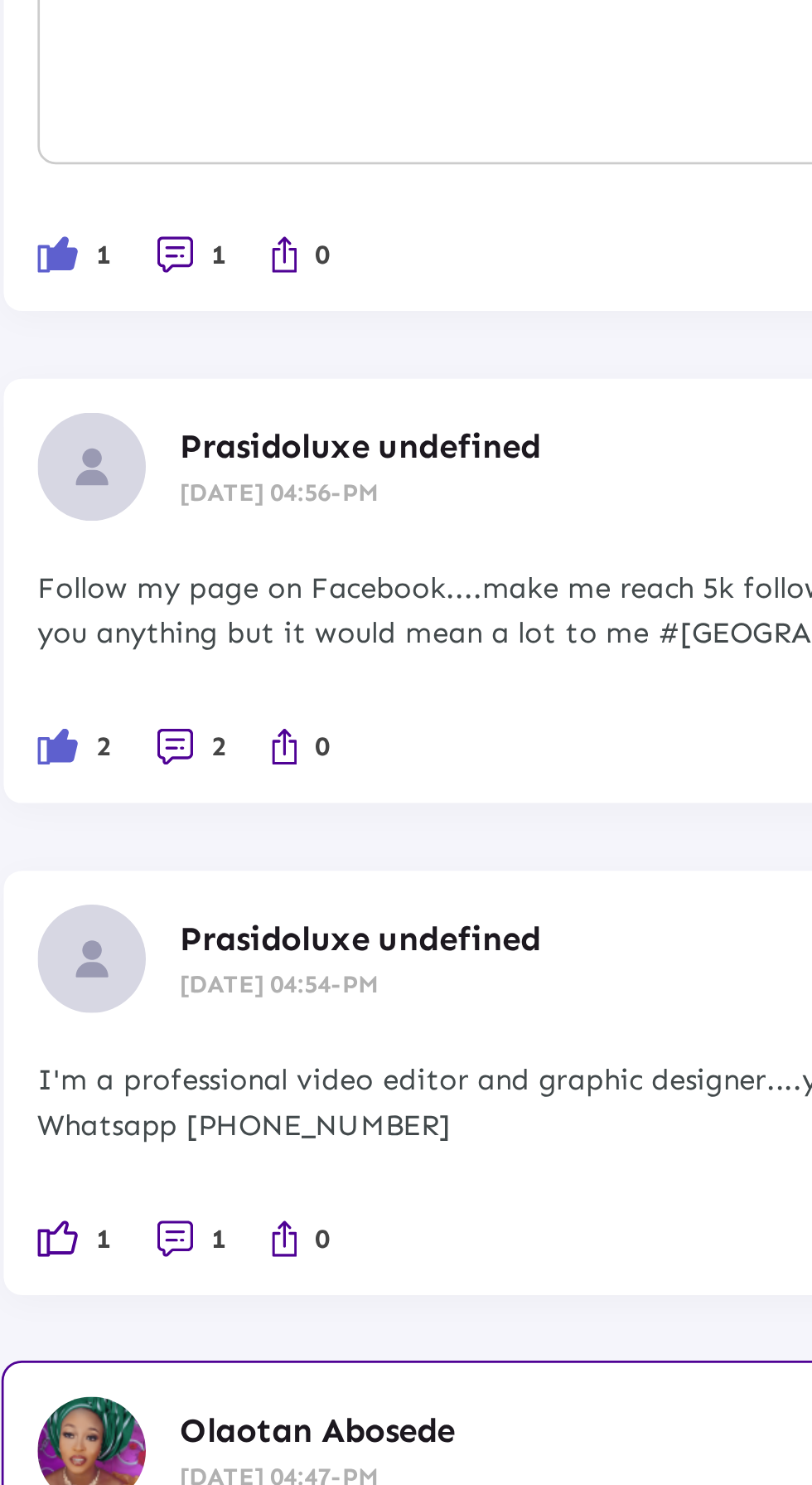
click at [105, 1166] on li "1" at bounding box center [106, 1173] width 26 height 16
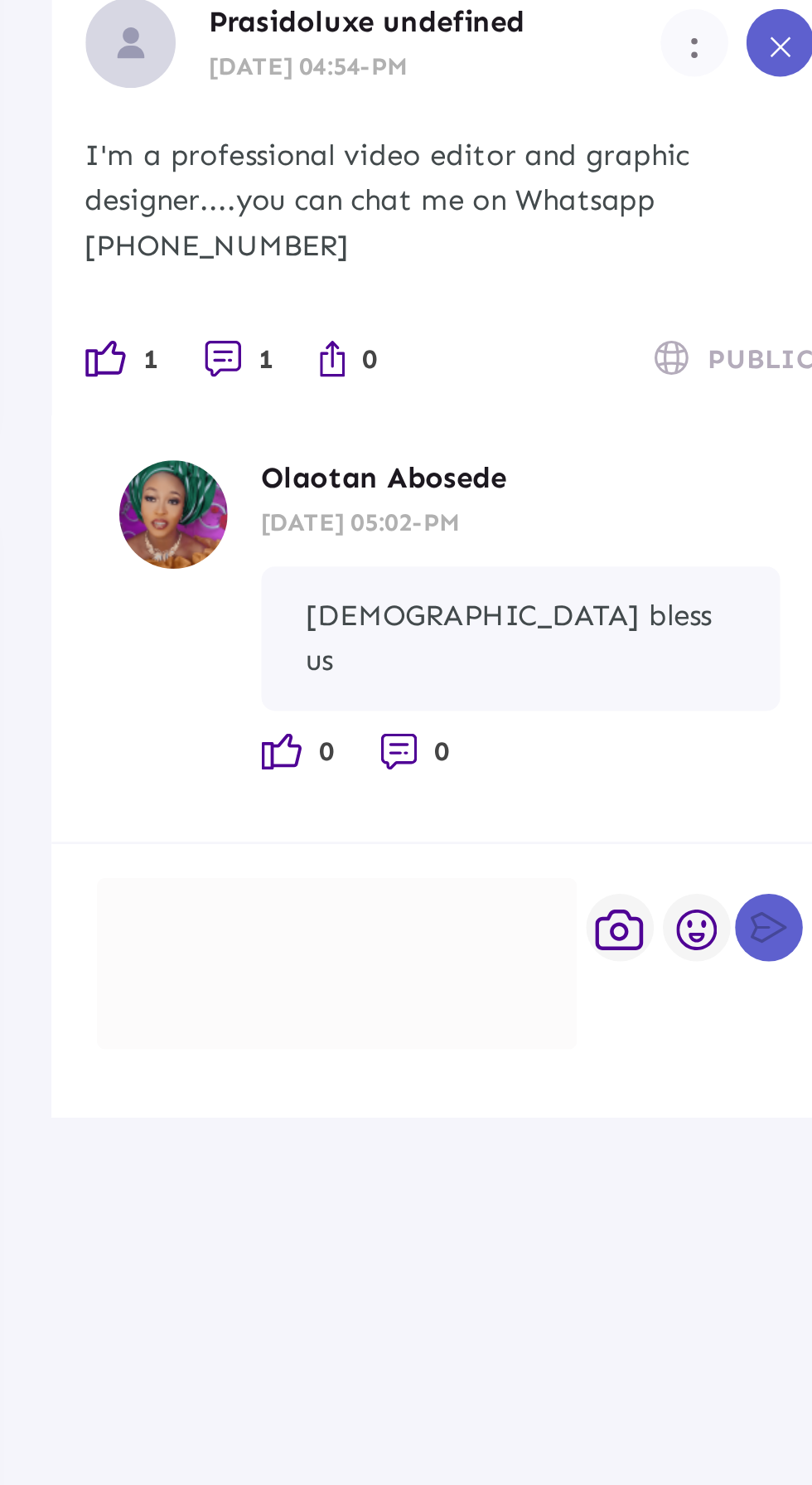
click at [581, 469] on div at bounding box center [587, 491] width 176 height 63
click at [755, 486] on icon "button" at bounding box center [746, 478] width 17 height 15
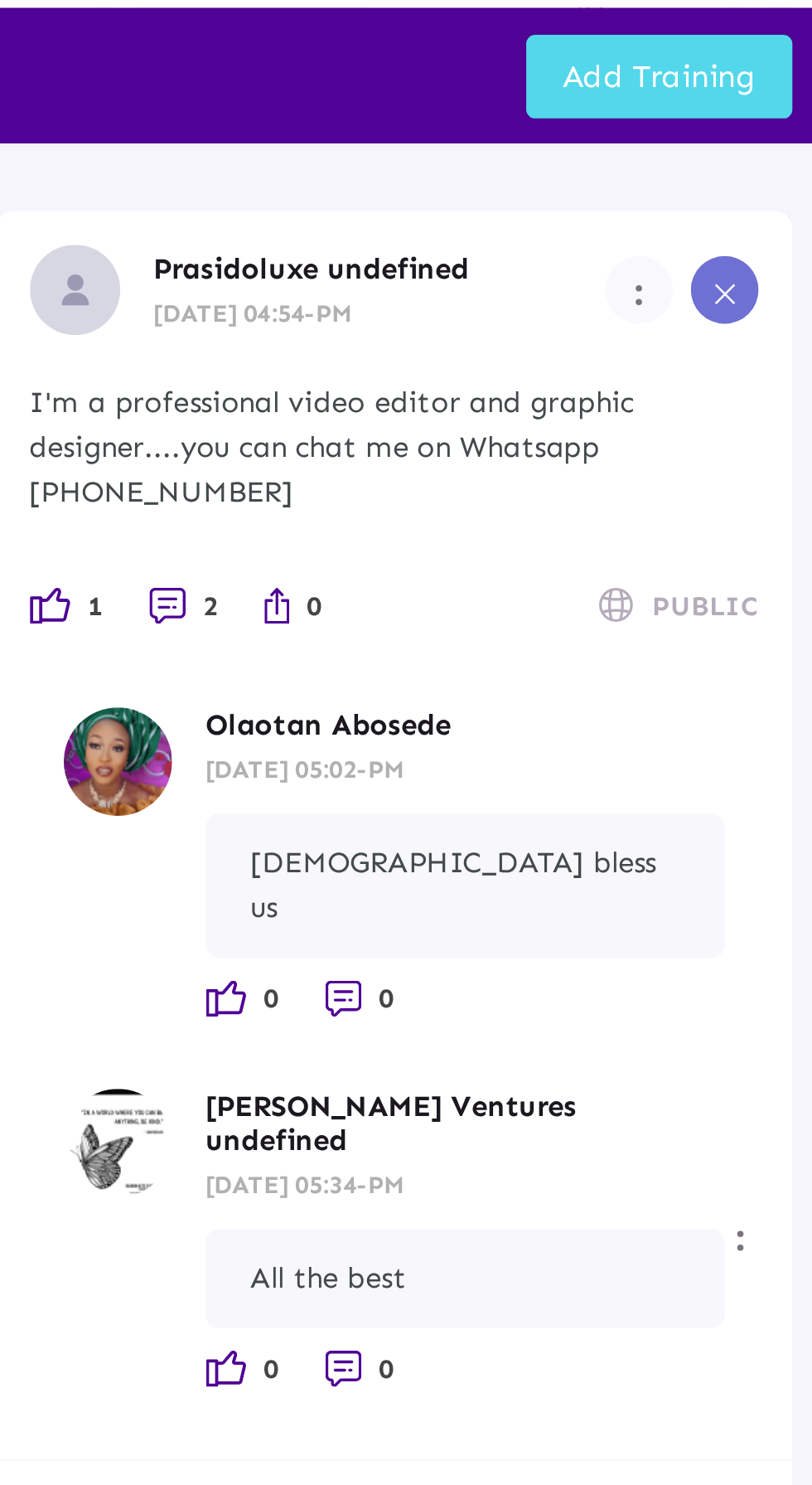
click at [754, 159] on icon at bounding box center [750, 155] width 12 height 12
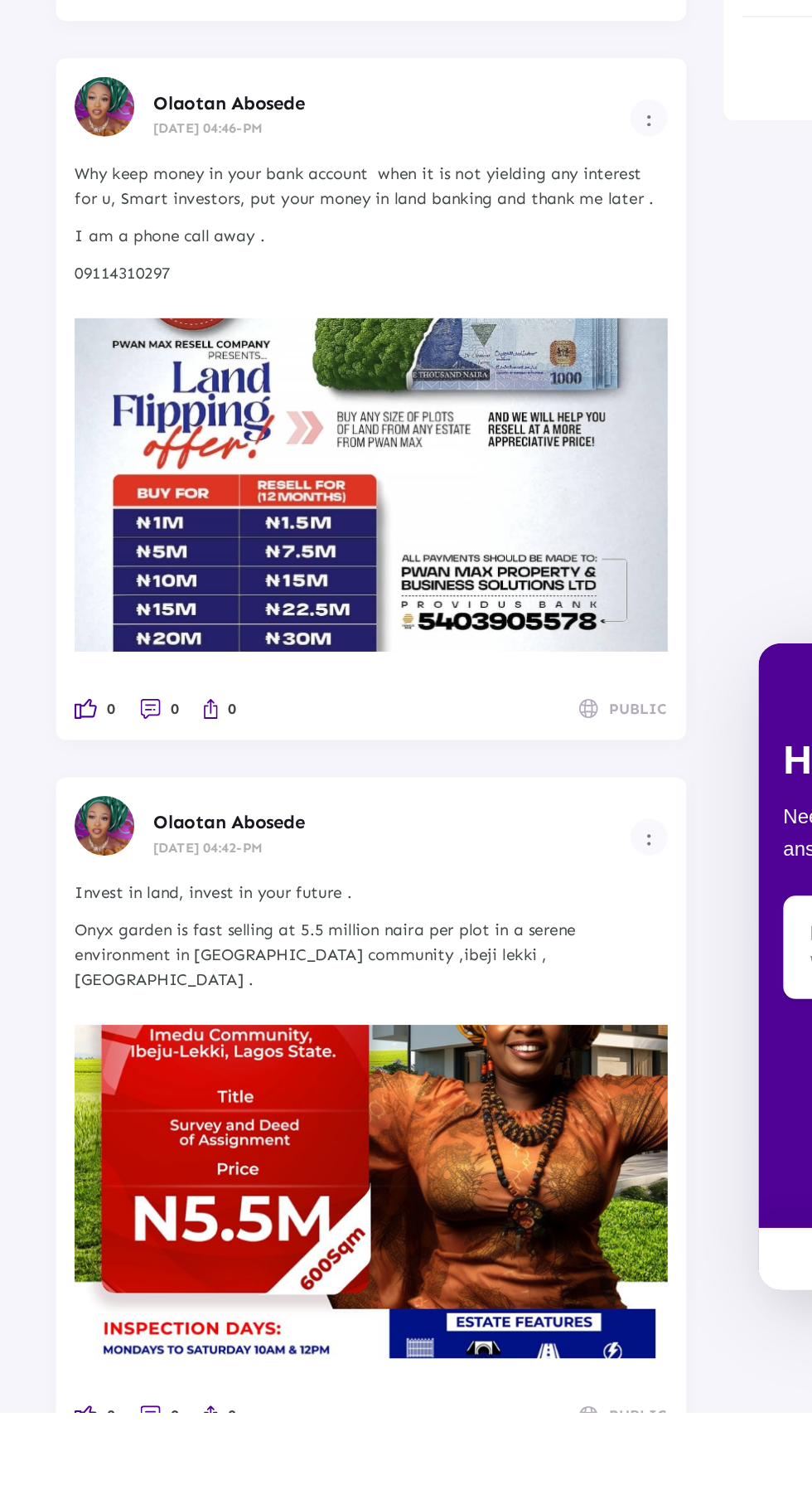
scroll to position [2789, 0]
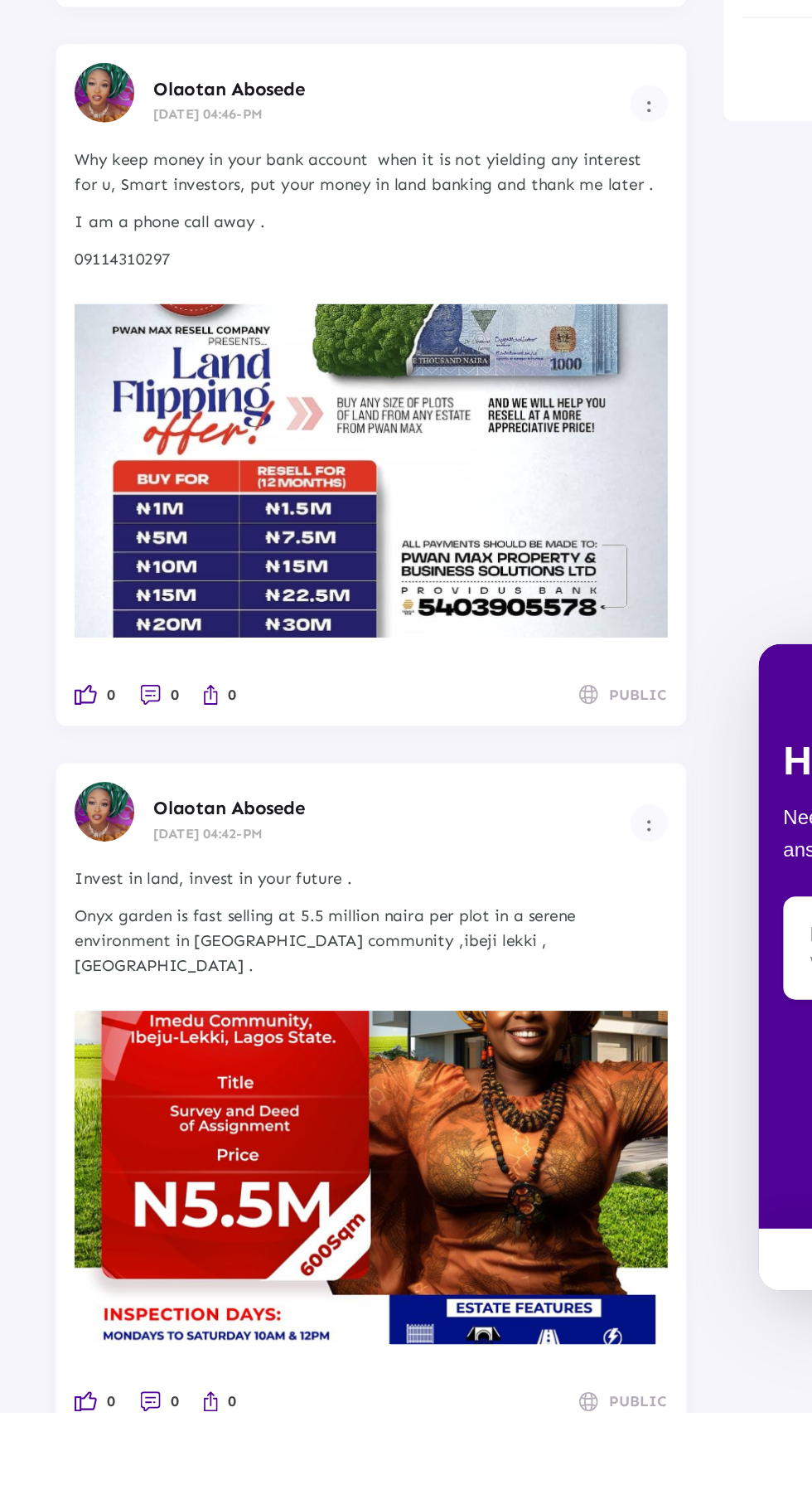
click at [73, 1470] on span "0" at bounding box center [75, 1477] width 6 height 16
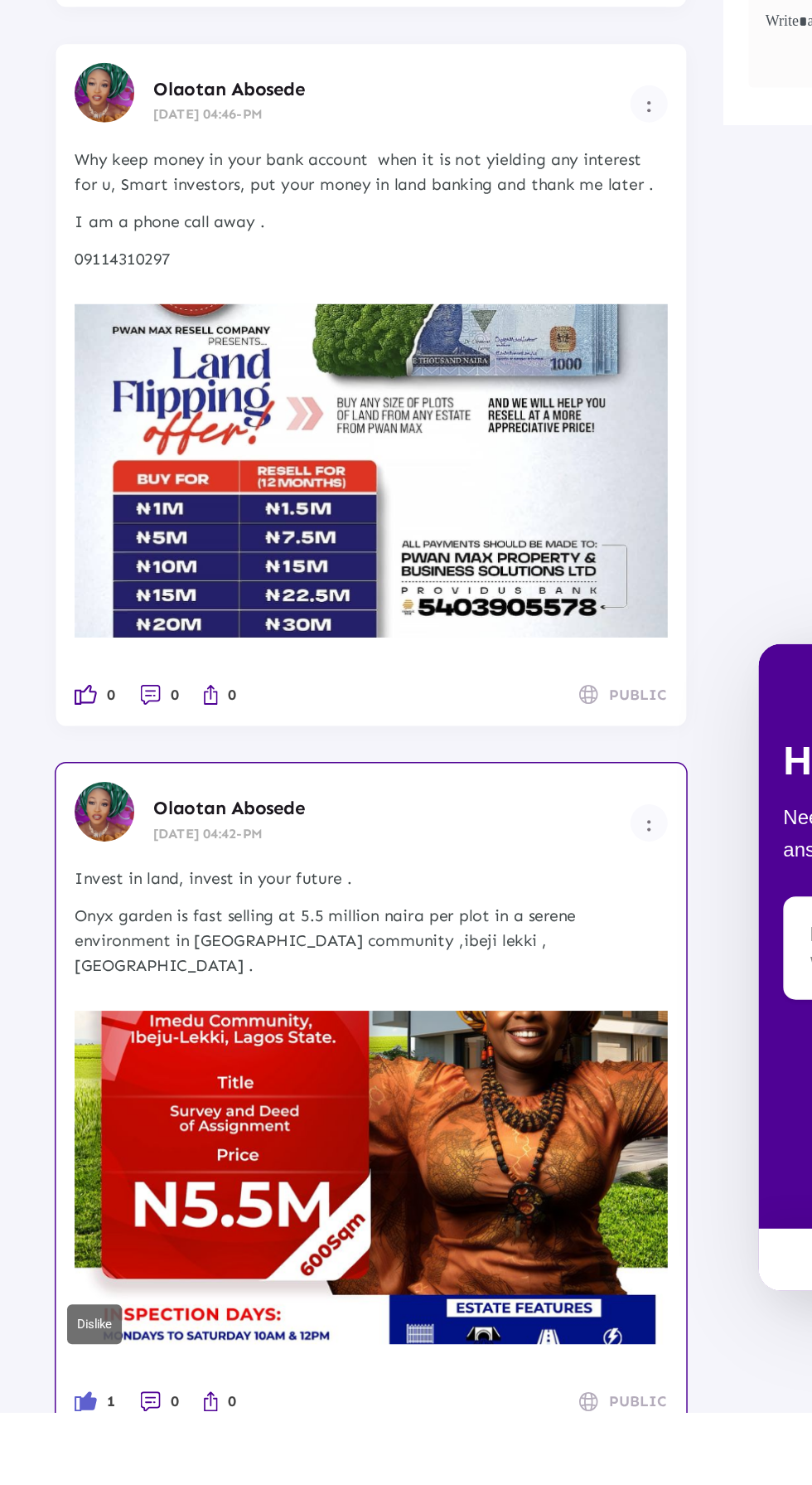
click at [65, 1014] on img at bounding box center [56, 1007] width 15 height 14
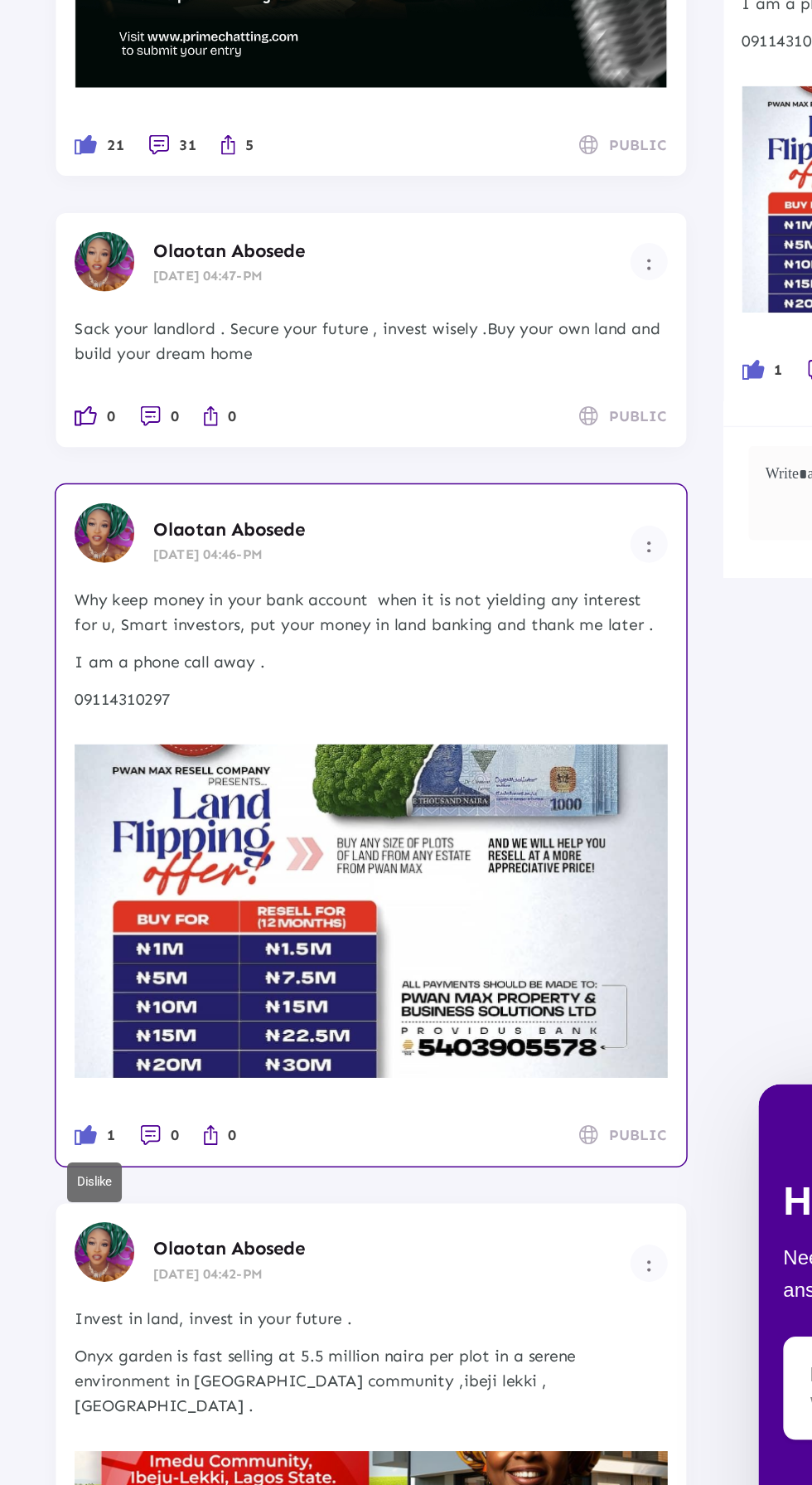
click at [77, 535] on span "0" at bounding box center [75, 527] width 6 height 16
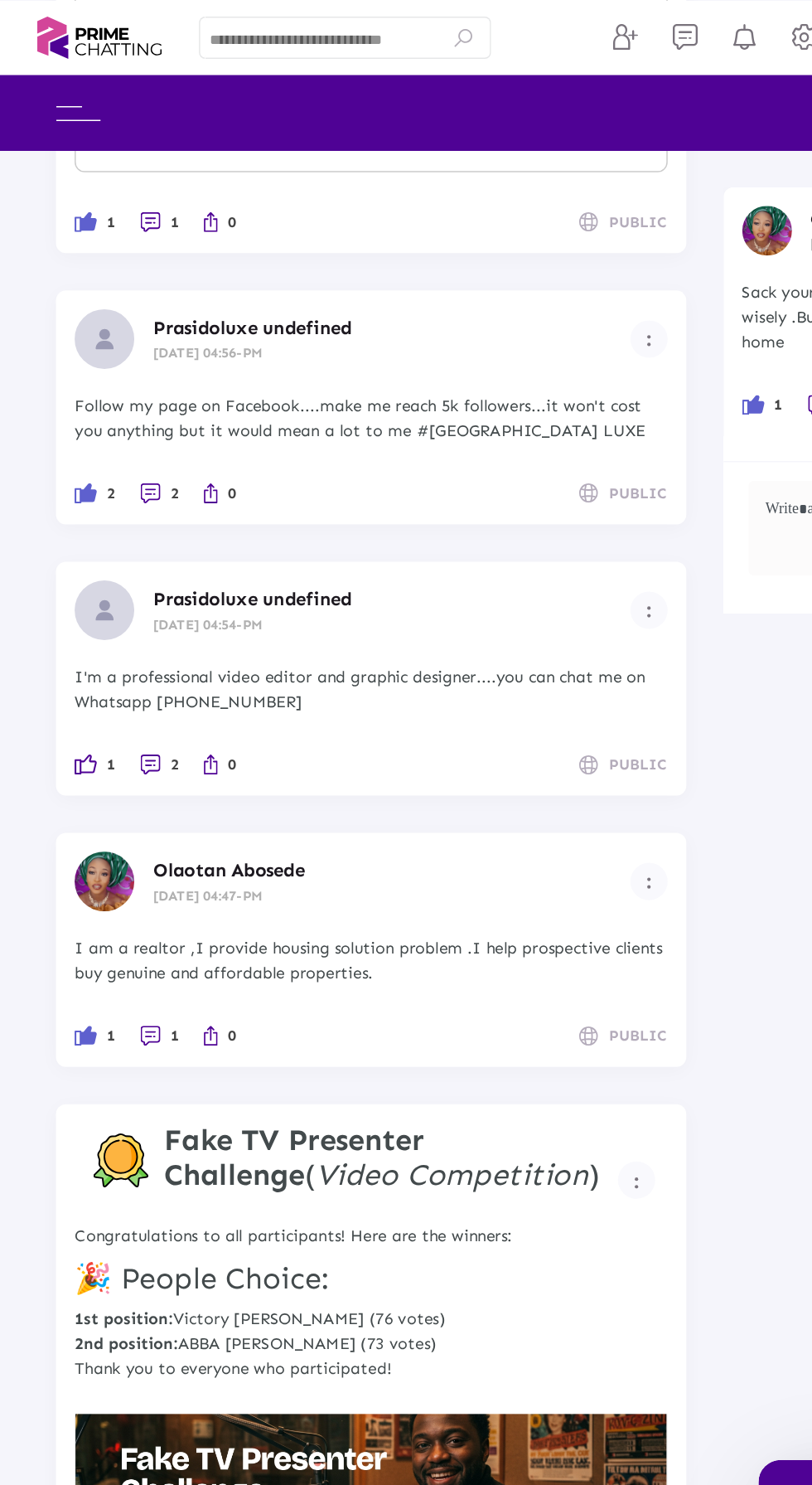
scroll to position [1915, 0]
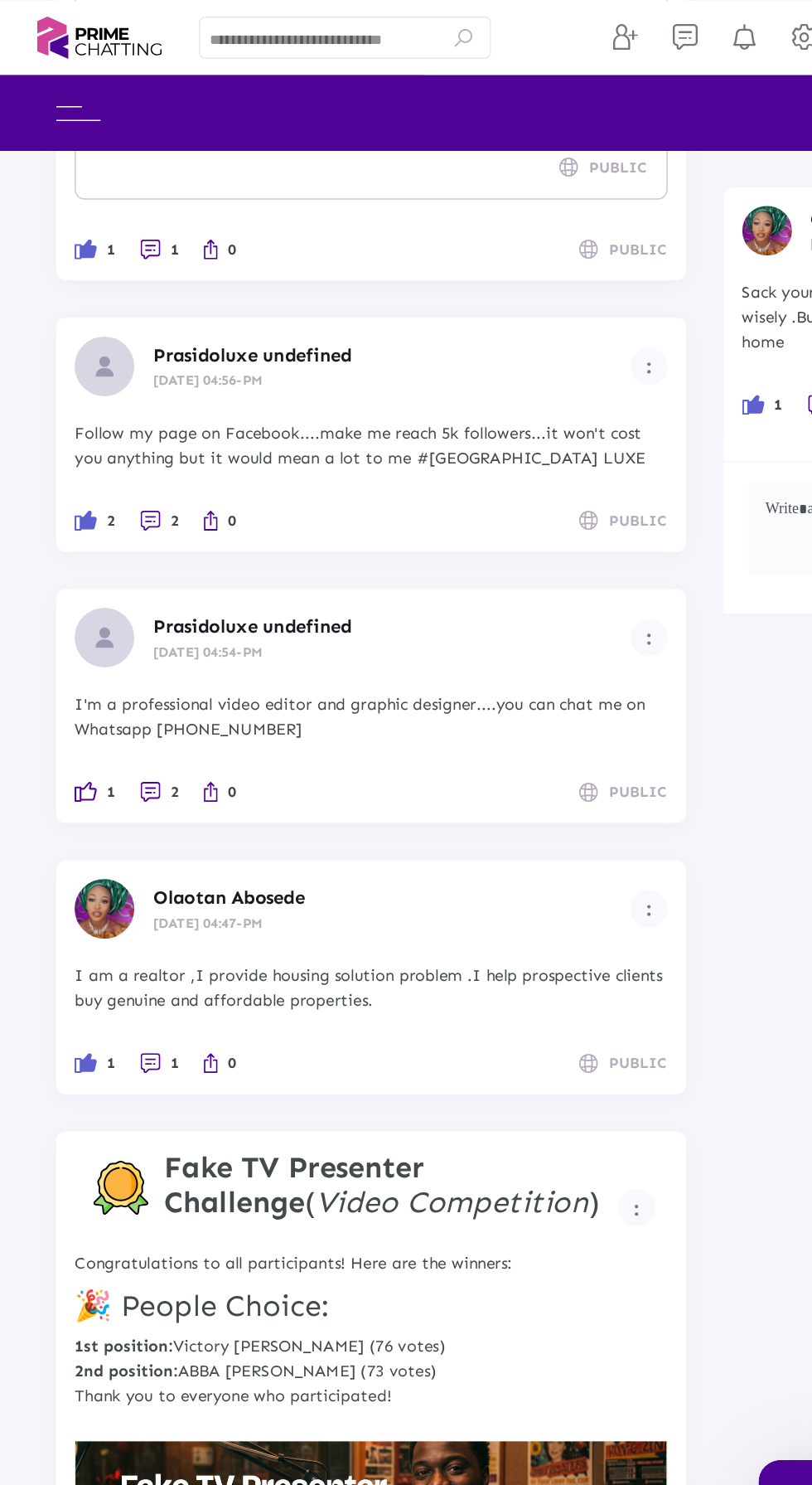
click at [77, 535] on span "1" at bounding box center [75, 527] width 6 height 16
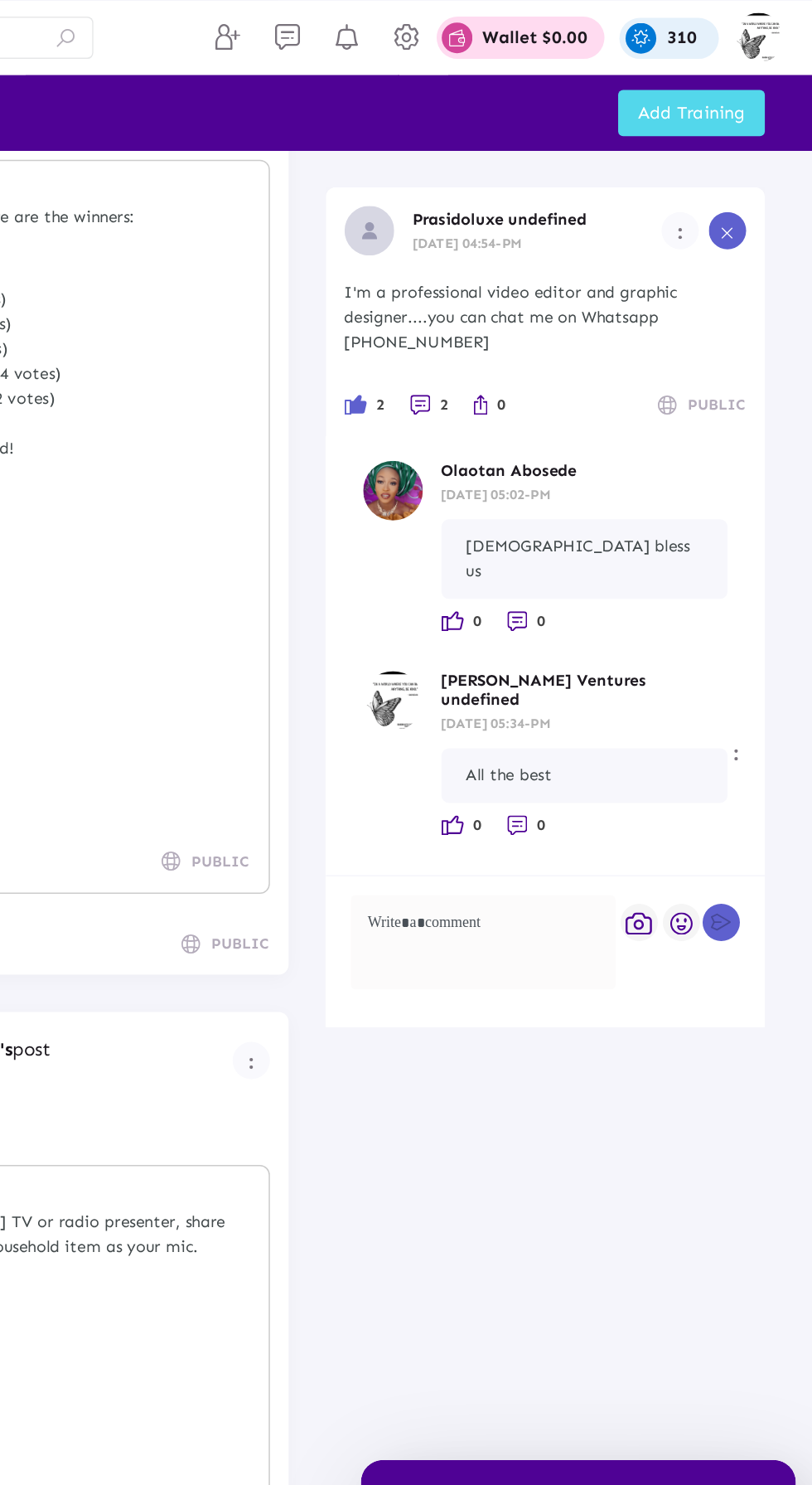
scroll to position [0, 0]
